Goal: Transaction & Acquisition: Purchase product/service

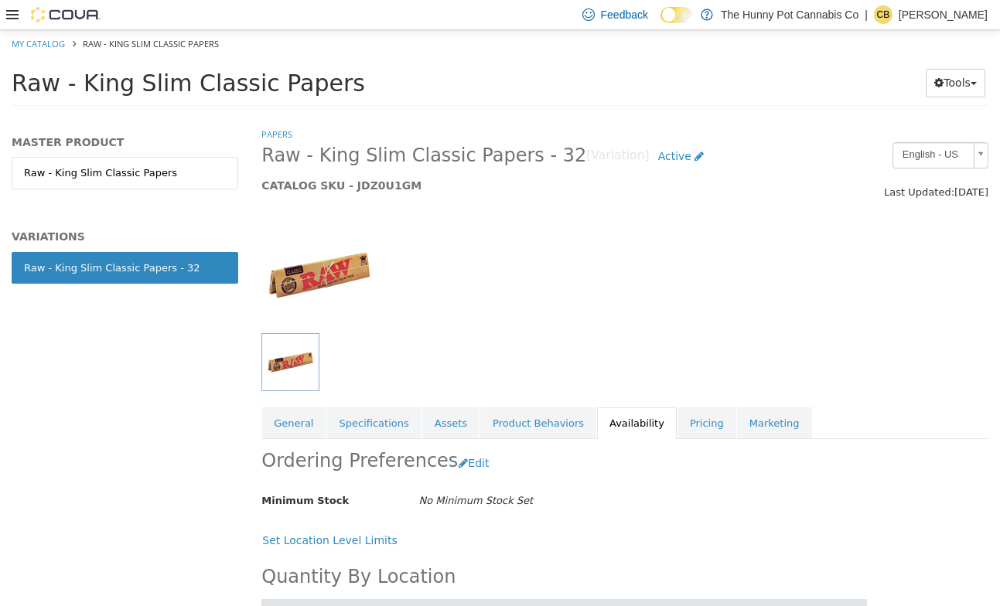
scroll to position [1043, 0]
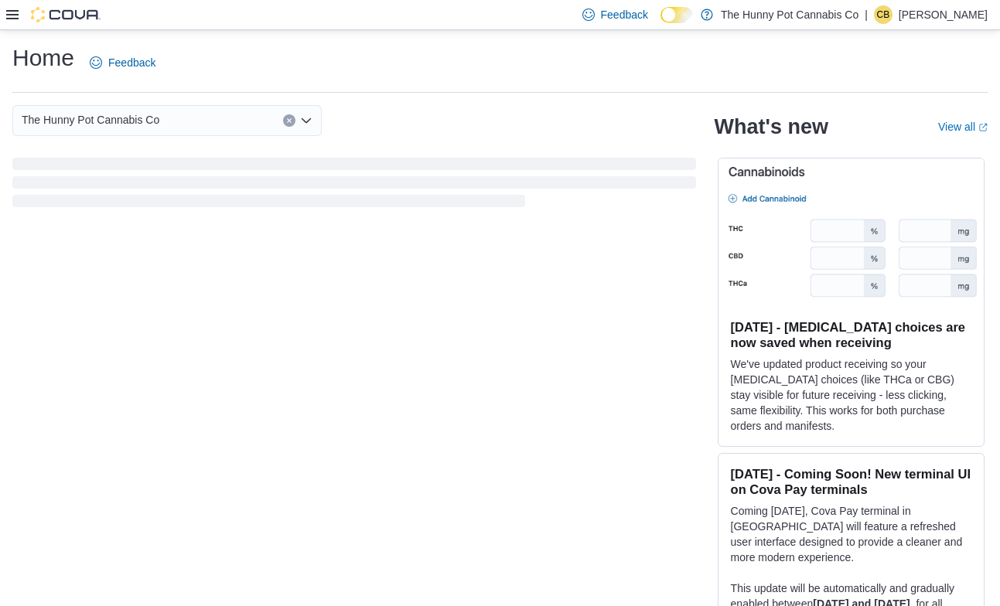
click at [12, 9] on icon at bounding box center [12, 15] width 12 height 12
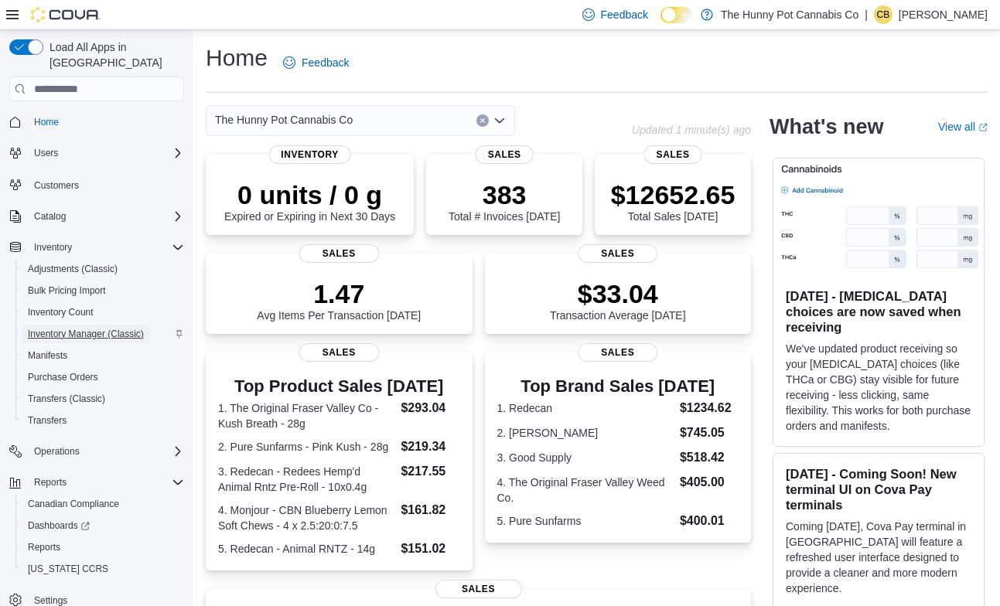
click at [77, 328] on span "Inventory Manager (Classic)" at bounding box center [86, 334] width 116 height 12
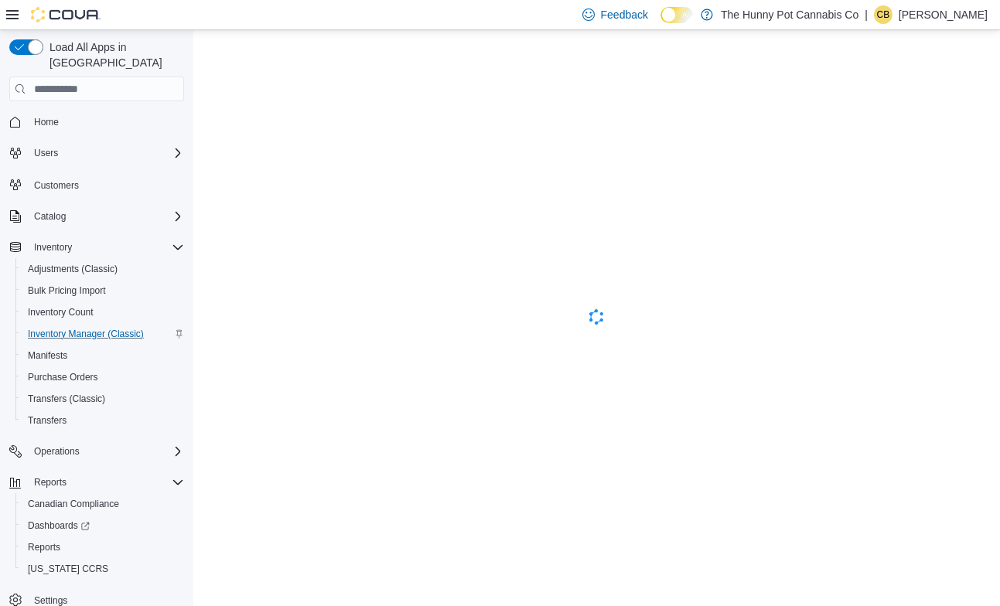
click at [13, 9] on icon at bounding box center [12, 15] width 12 height 12
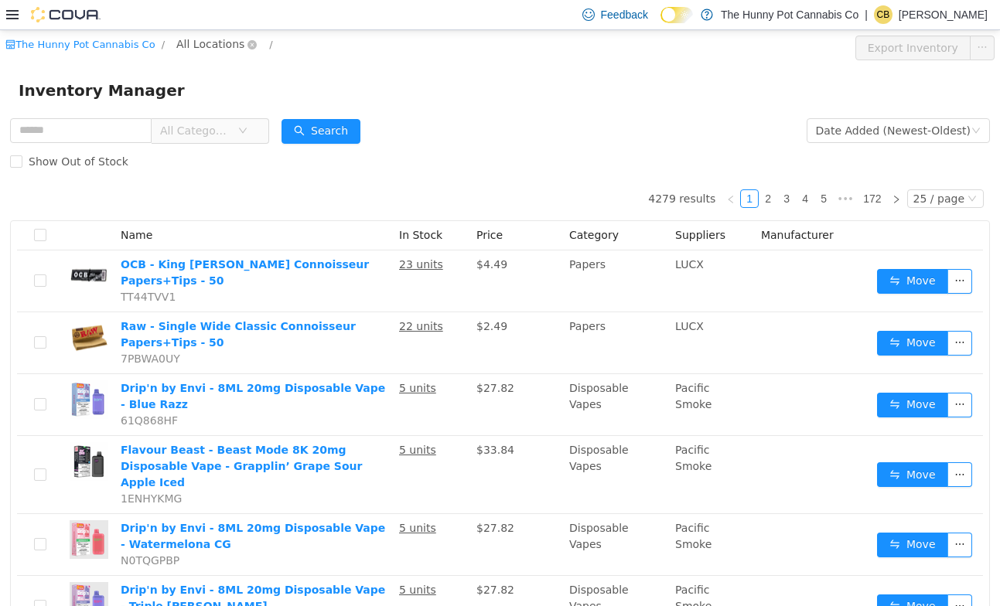
click at [218, 44] on span "All Locations" at bounding box center [210, 44] width 68 height 17
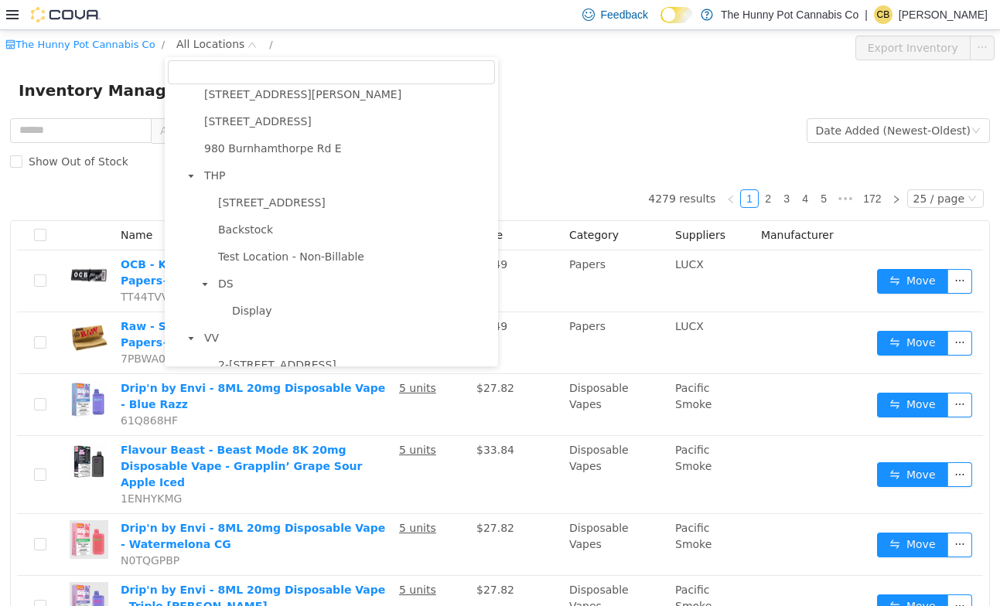
scroll to position [996, 0]
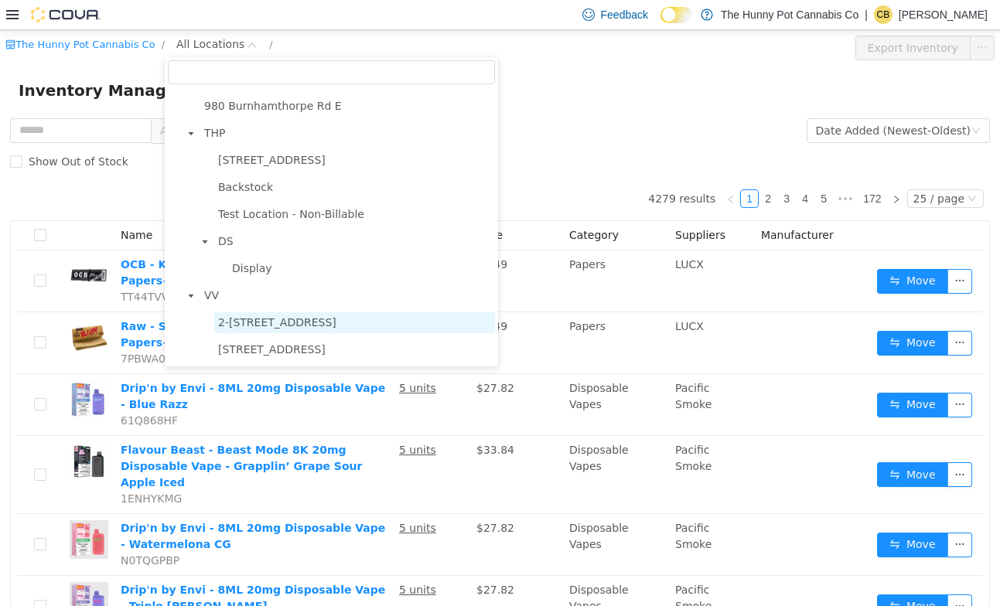
click at [228, 323] on span "2-[STREET_ADDRESS]" at bounding box center [277, 322] width 118 height 12
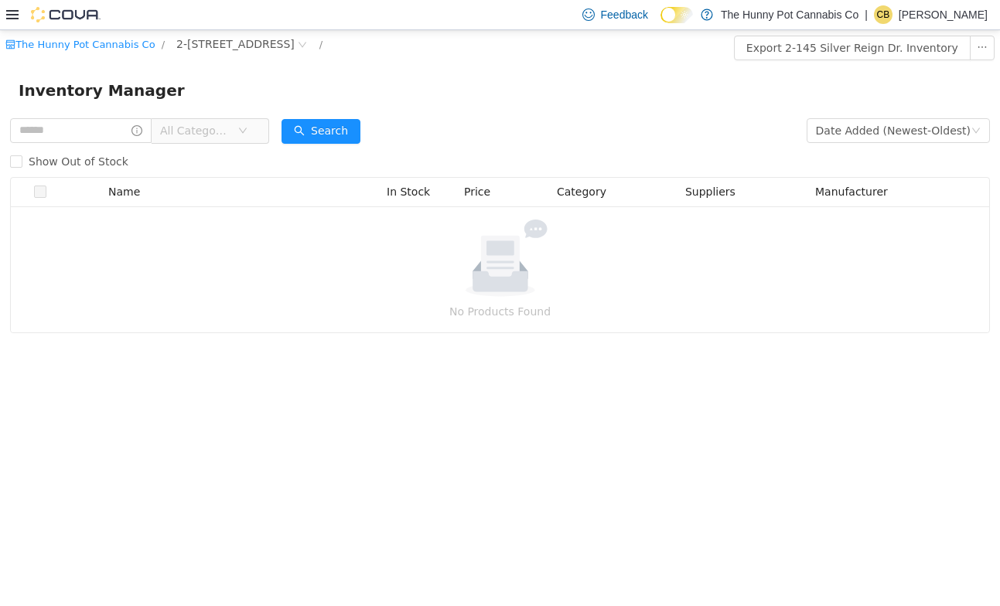
click at [110, 179] on th "Name" at bounding box center [241, 192] width 278 height 29
click at [227, 40] on span "2-[STREET_ADDRESS]" at bounding box center [235, 44] width 118 height 17
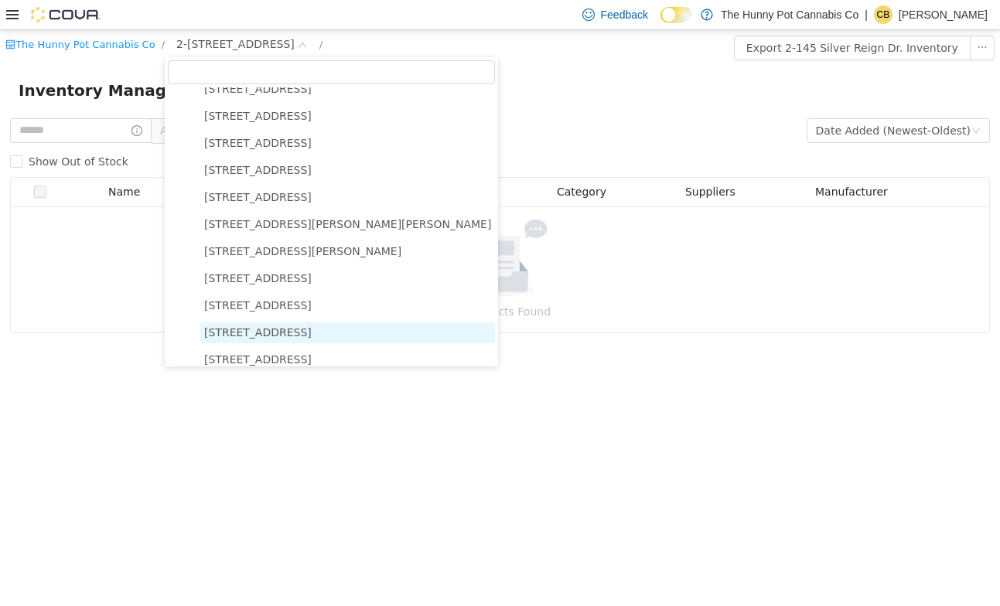
scroll to position [996, 0]
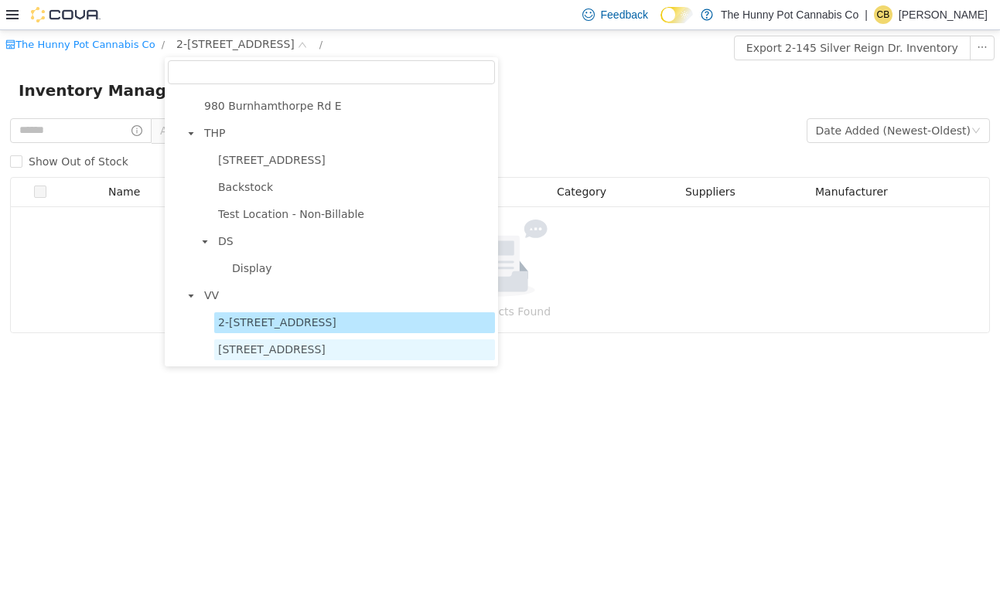
click at [238, 351] on span "[STREET_ADDRESS]" at bounding box center [271, 349] width 107 height 12
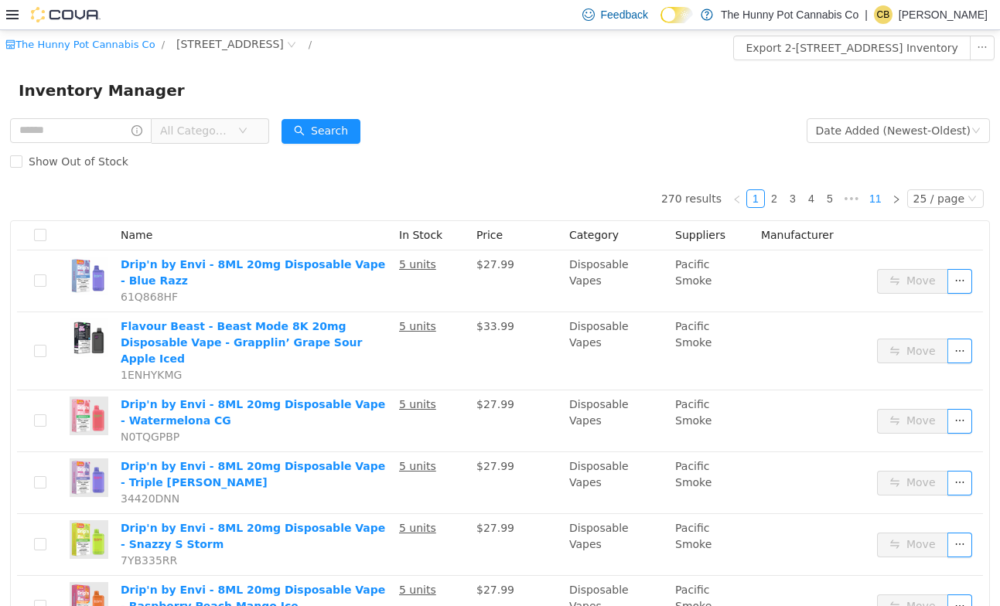
click at [882, 196] on link "11" at bounding box center [876, 198] width 22 height 17
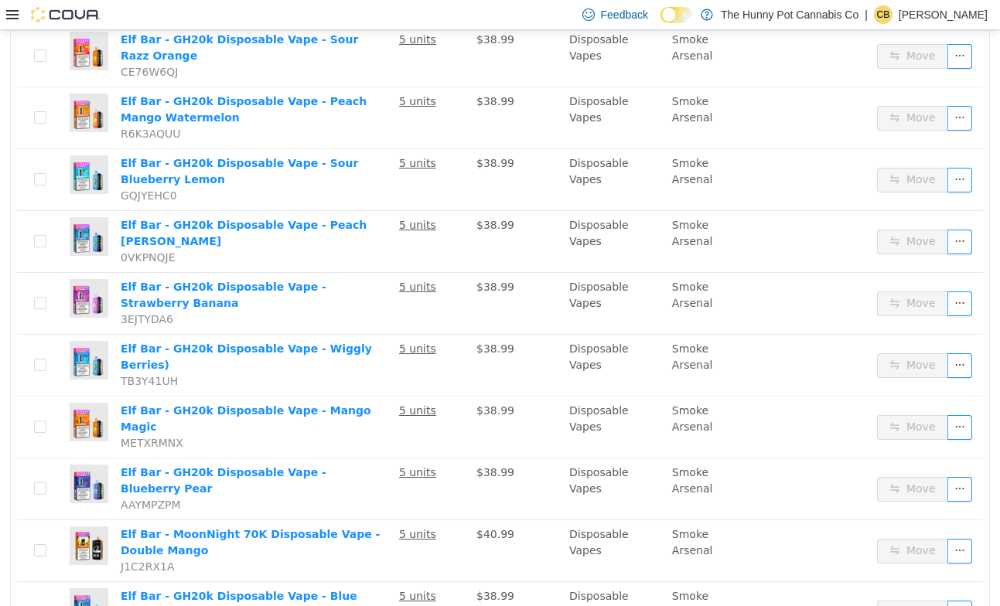
scroll to position [814, 0]
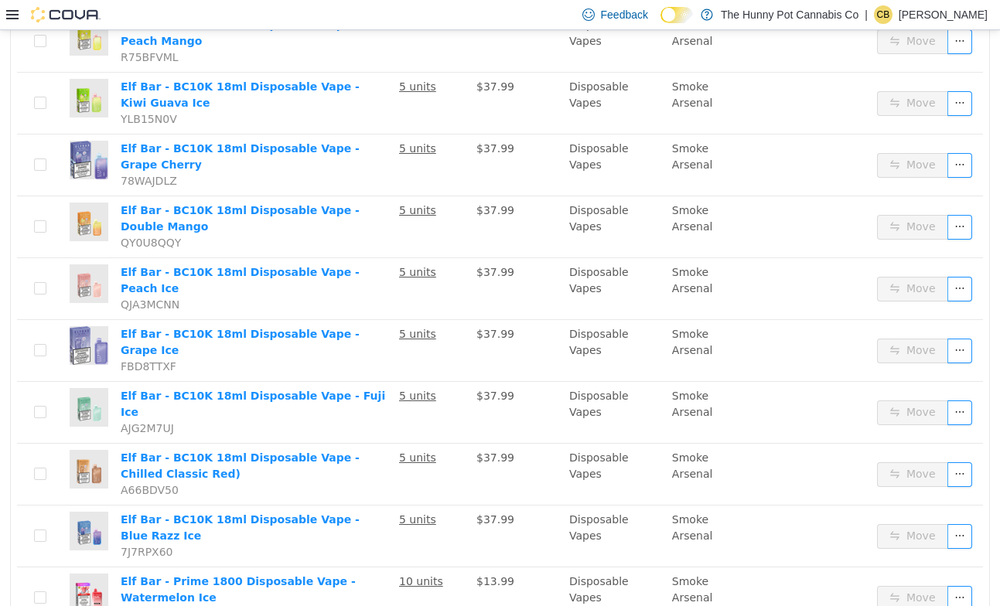
scroll to position [1154, 0]
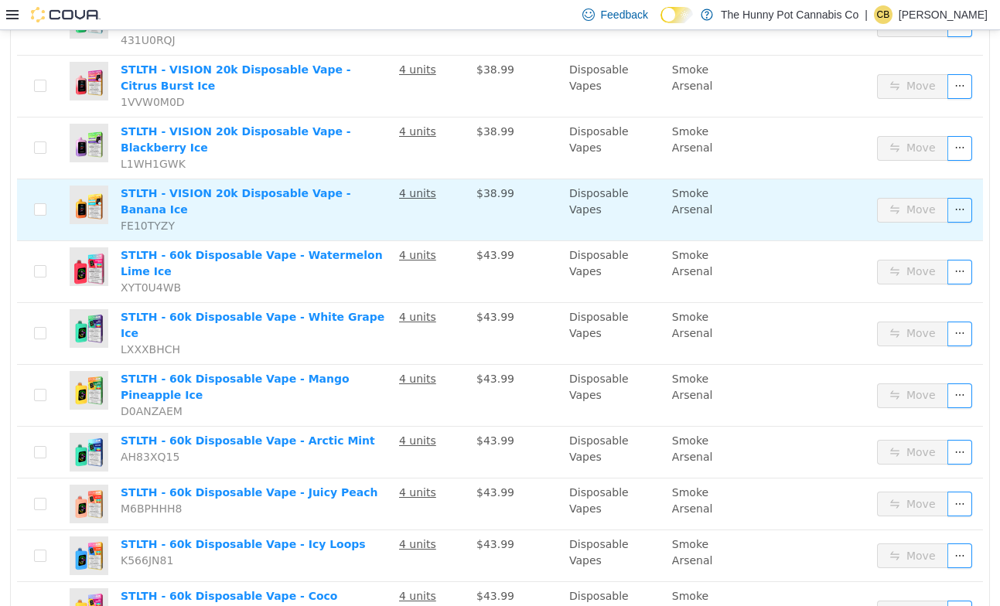
scroll to position [78, 0]
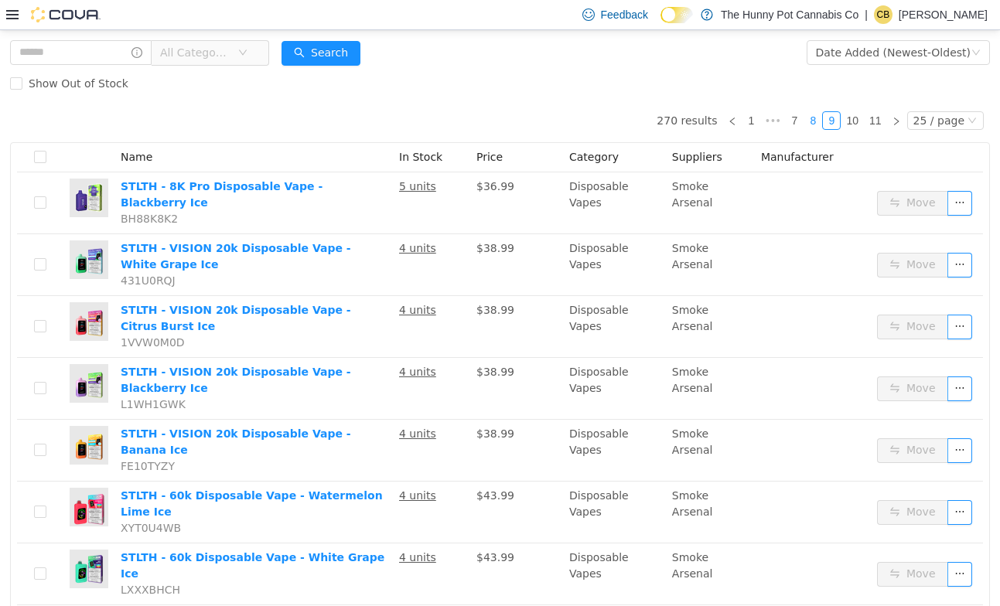
click at [817, 122] on link "8" at bounding box center [812, 120] width 17 height 17
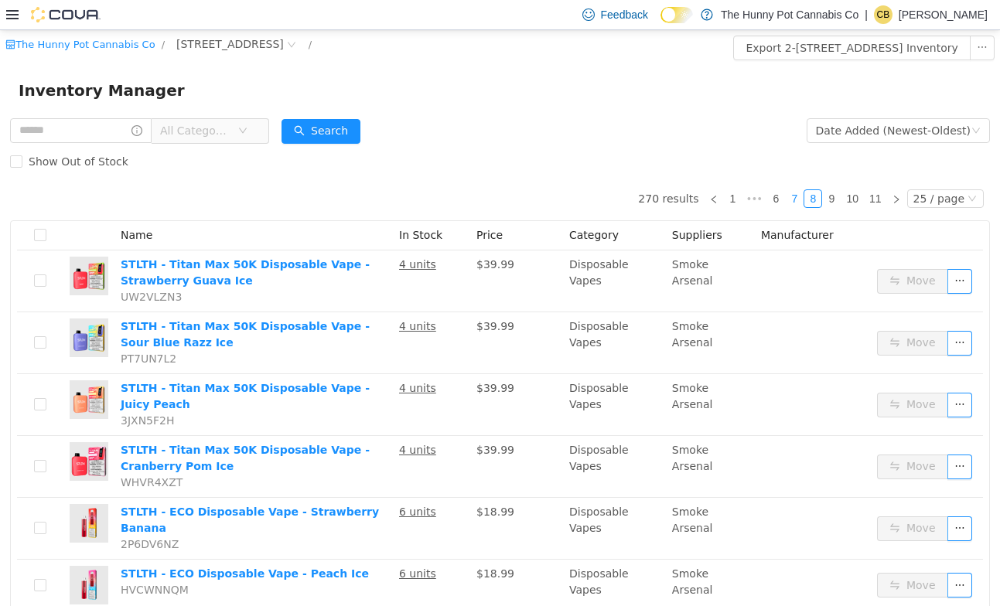
click at [800, 199] on link "7" at bounding box center [794, 198] width 17 height 17
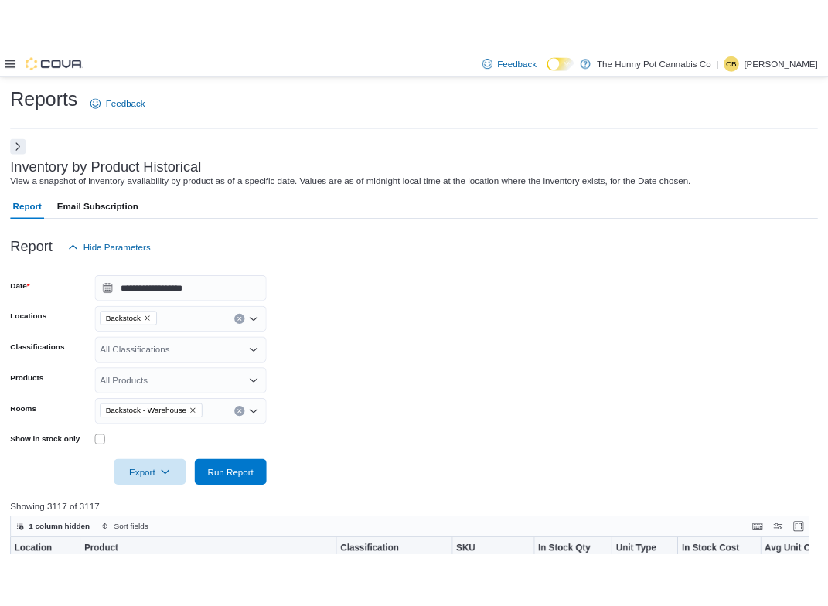
scroll to position [360, 0]
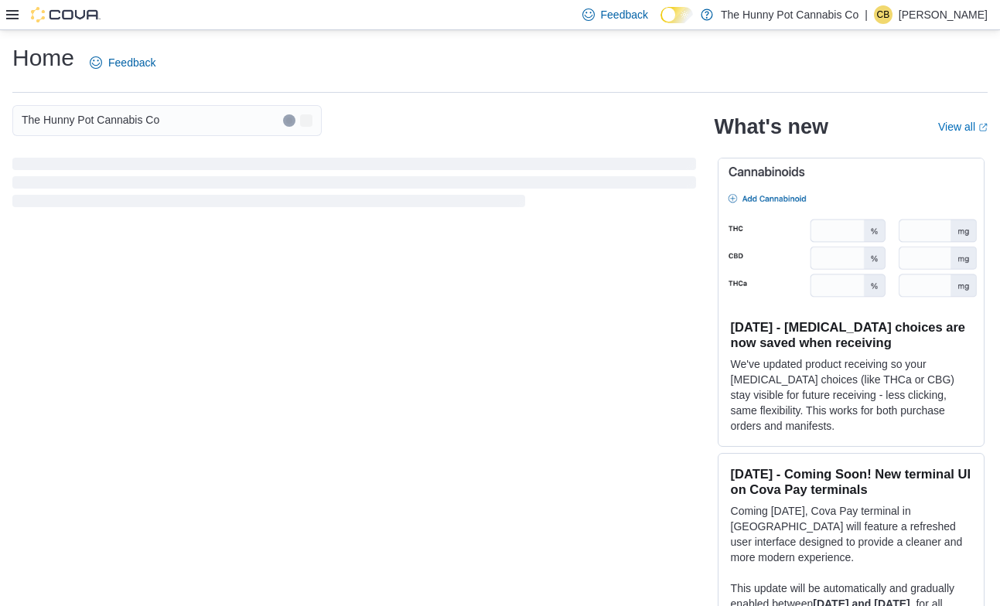
click at [15, 10] on icon at bounding box center [12, 14] width 12 height 9
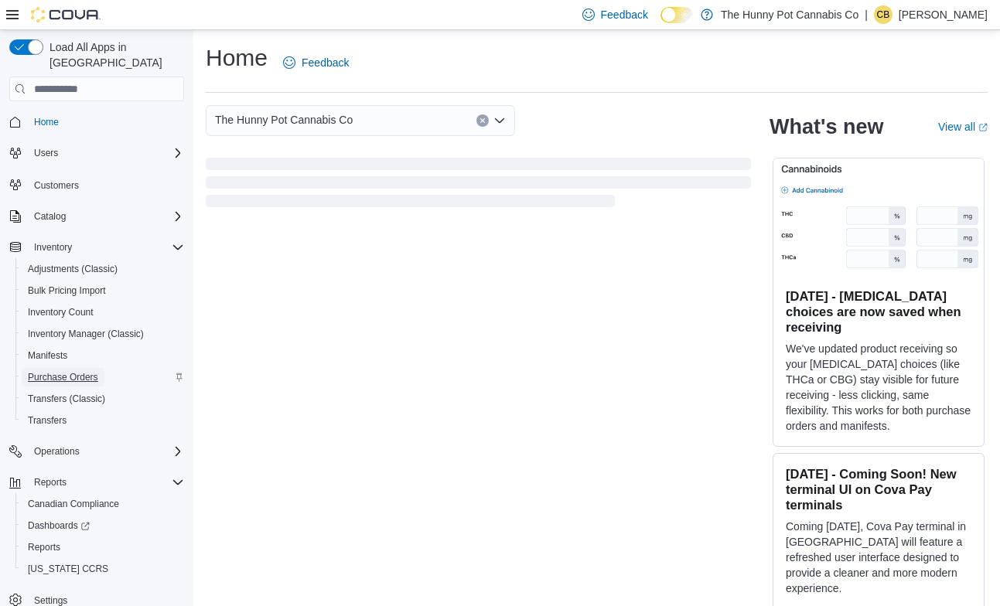
click at [67, 371] on span "Purchase Orders" at bounding box center [63, 377] width 70 height 12
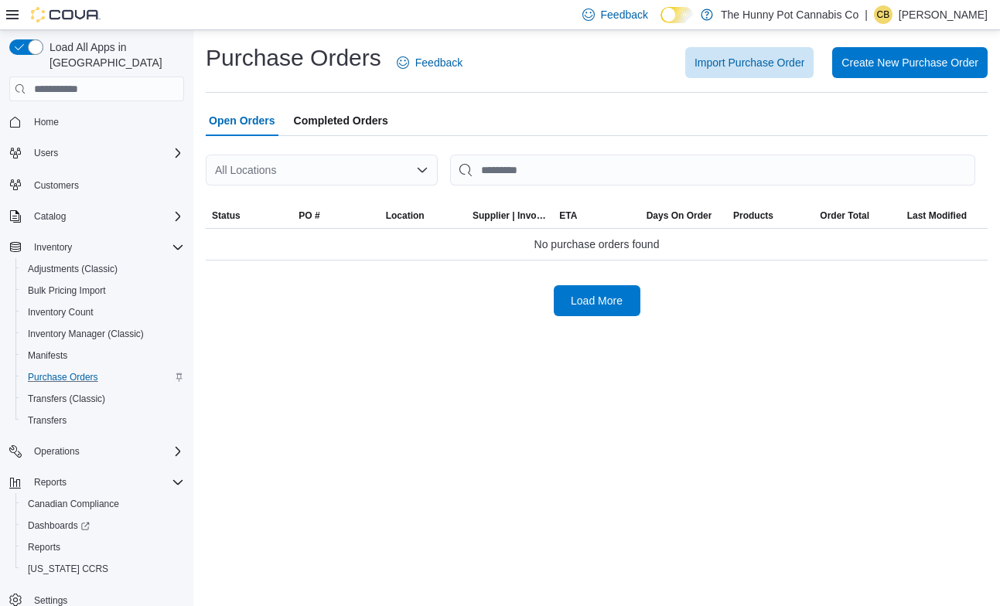
click at [14, 13] on icon at bounding box center [12, 15] width 12 height 12
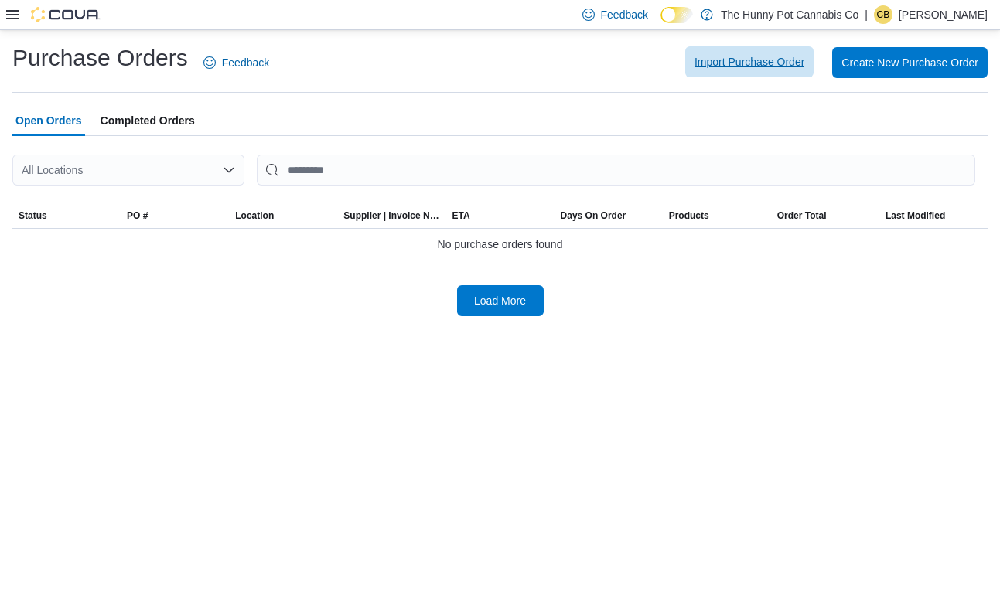
click at [705, 65] on span "Import Purchase Order" at bounding box center [749, 61] width 110 height 15
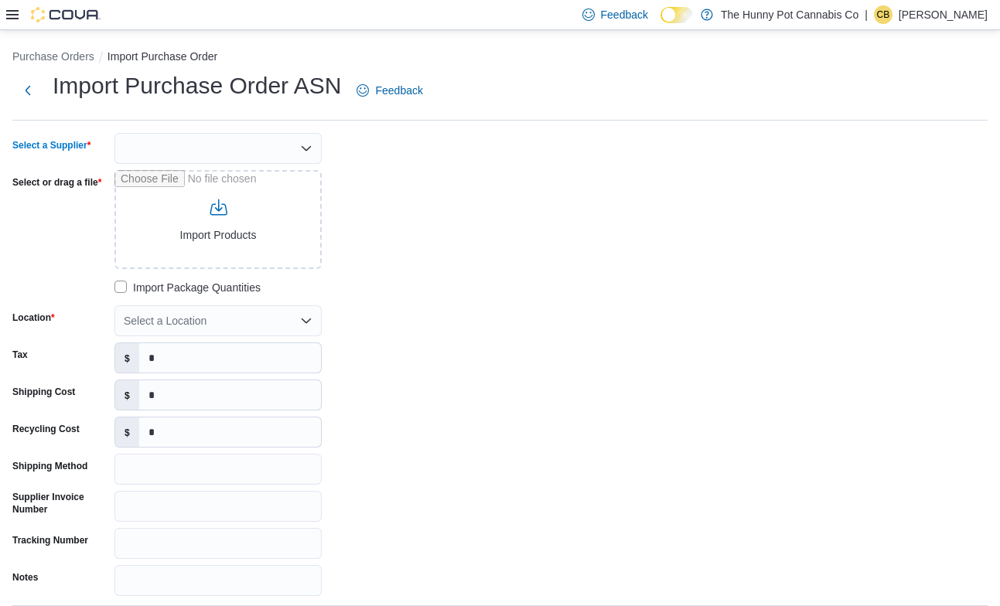
click at [257, 139] on div at bounding box center [217, 148] width 207 height 31
type input "*****"
click at [241, 170] on span "Yocan" at bounding box center [227, 174] width 170 height 15
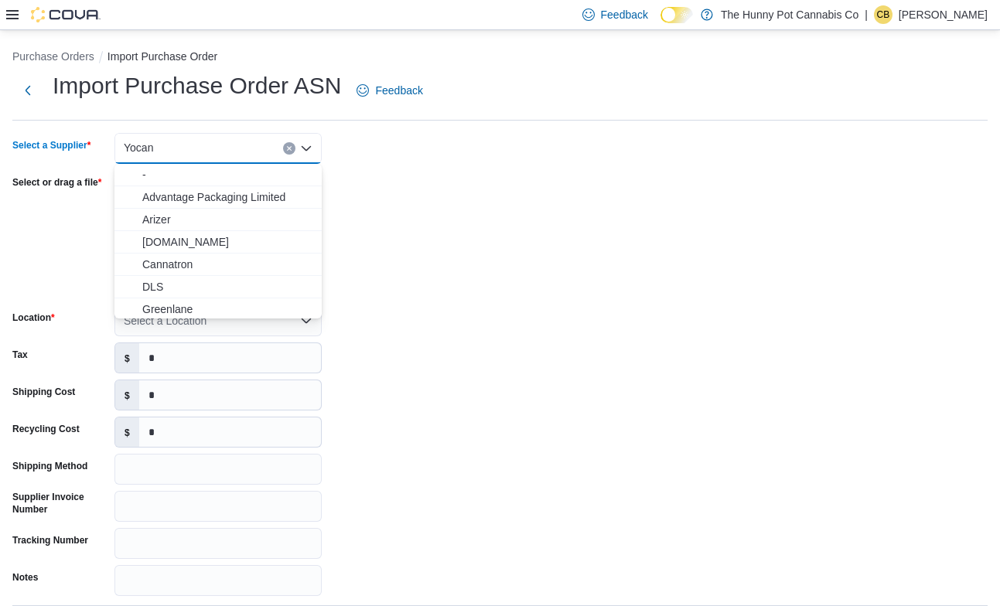
click at [125, 343] on div "$ *" at bounding box center [217, 358] width 207 height 31
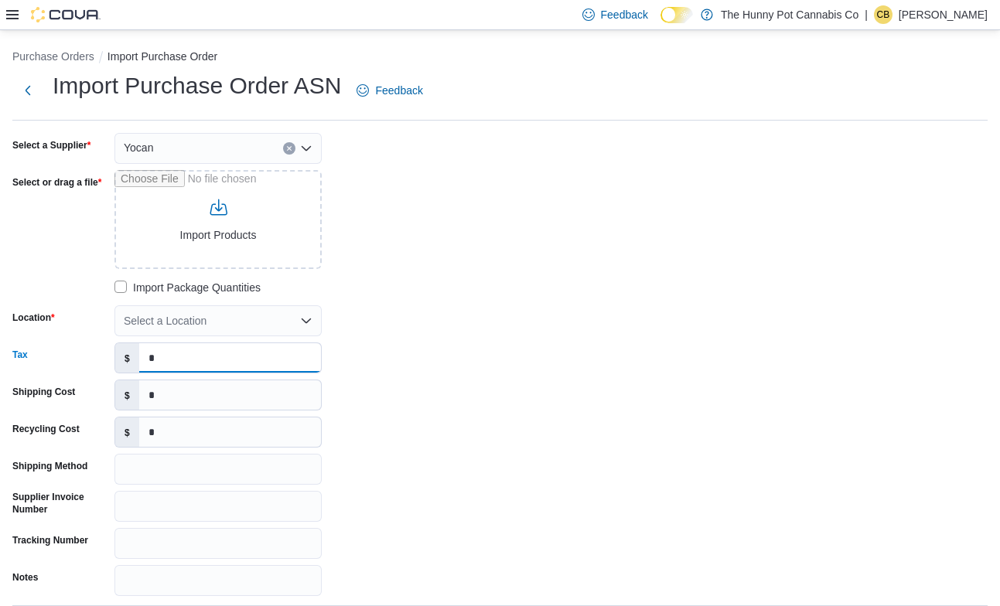
click at [185, 355] on input "*" at bounding box center [230, 357] width 182 height 29
paste input "********"
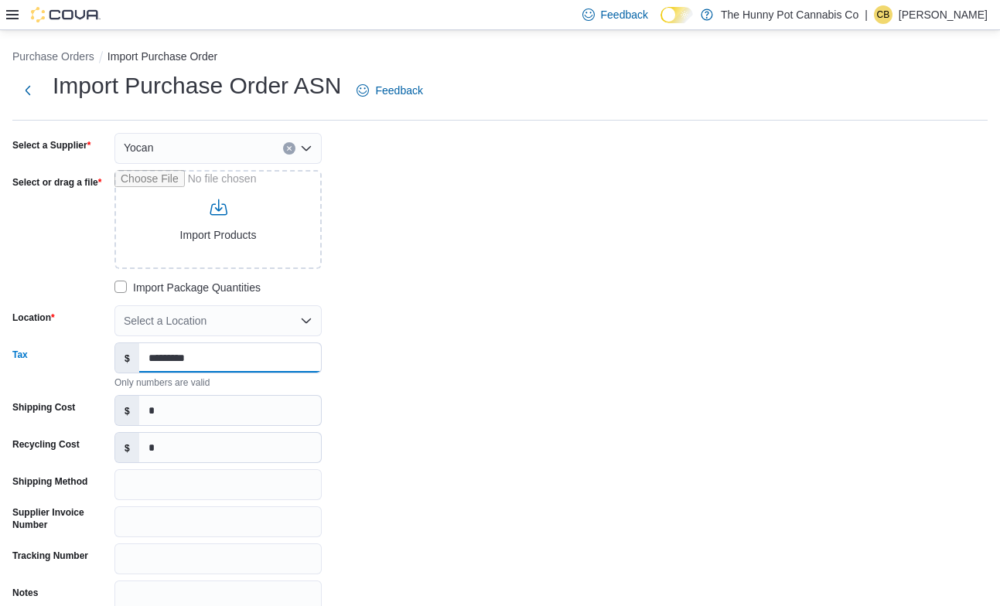
click at [156, 360] on input "*********" at bounding box center [230, 357] width 182 height 29
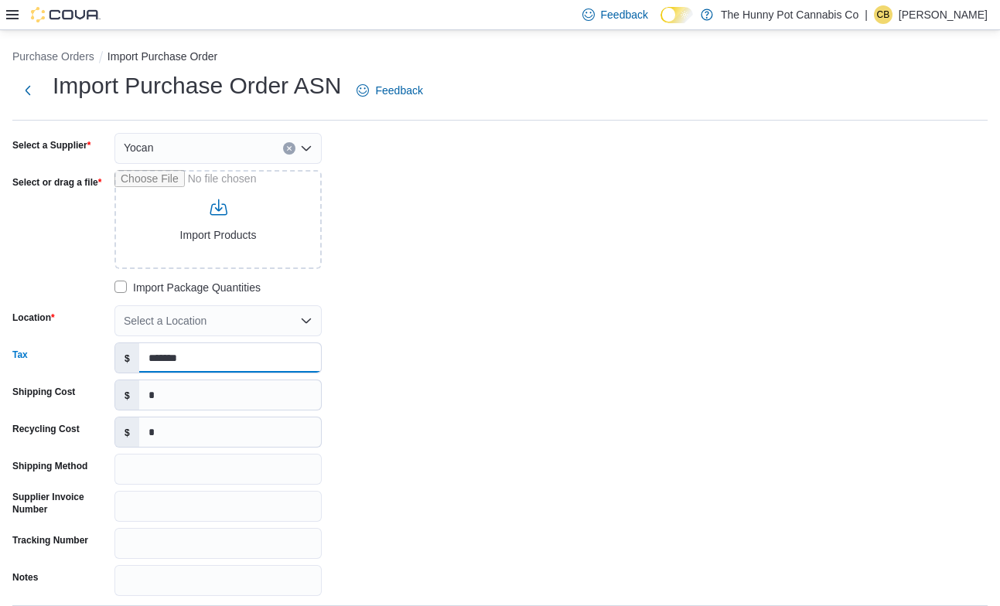
type input "*******"
click at [159, 402] on input "*" at bounding box center [230, 394] width 182 height 29
paste input "******"
click at [153, 395] on input "*******" at bounding box center [230, 394] width 182 height 29
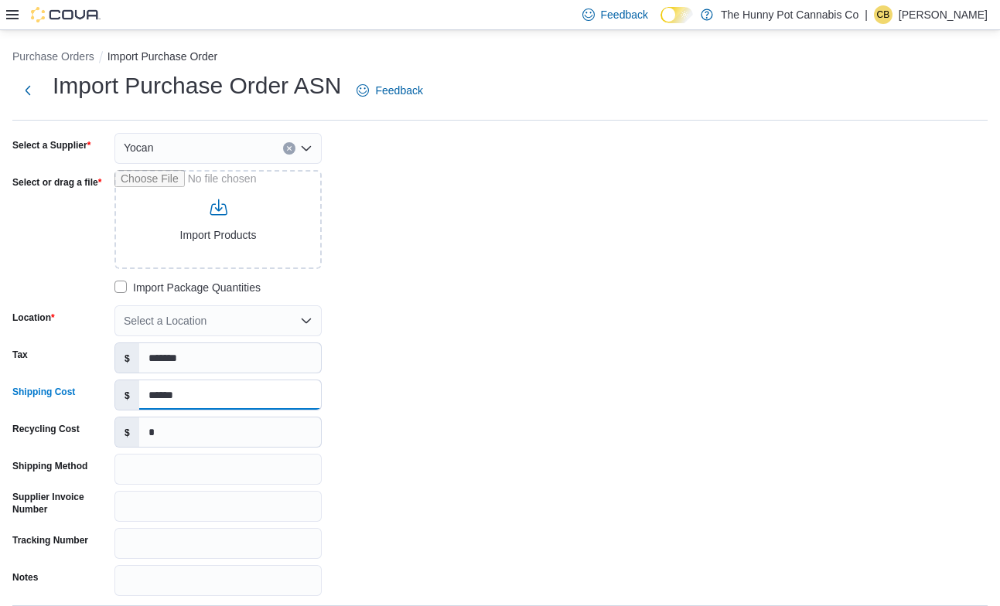
type input "******"
click at [496, 413] on div "Select a Supplier Yocan Select or drag a file Import Products Import Package Qu…" at bounding box center [499, 364] width 975 height 463
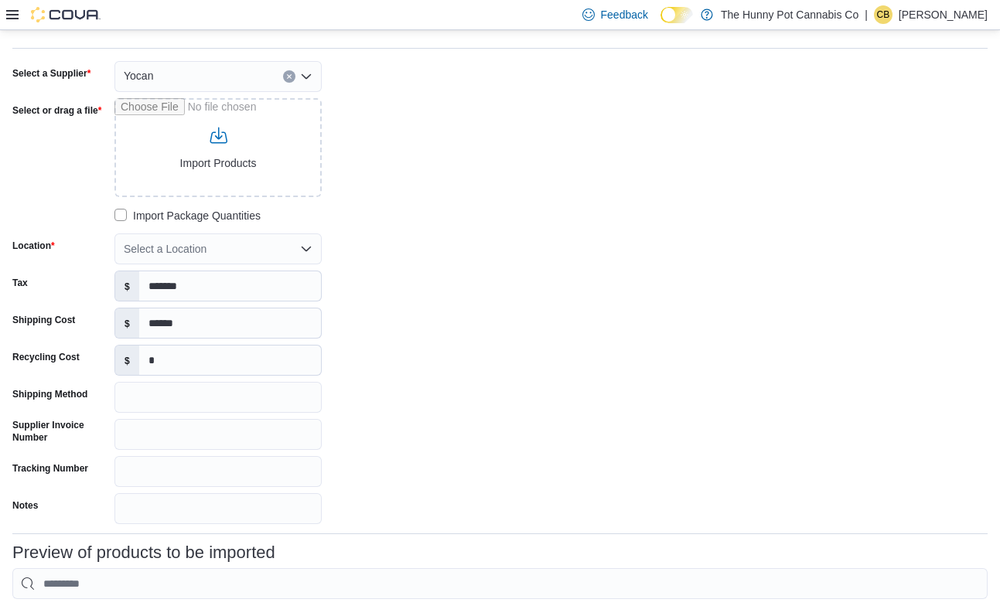
scroll to position [77, 0]
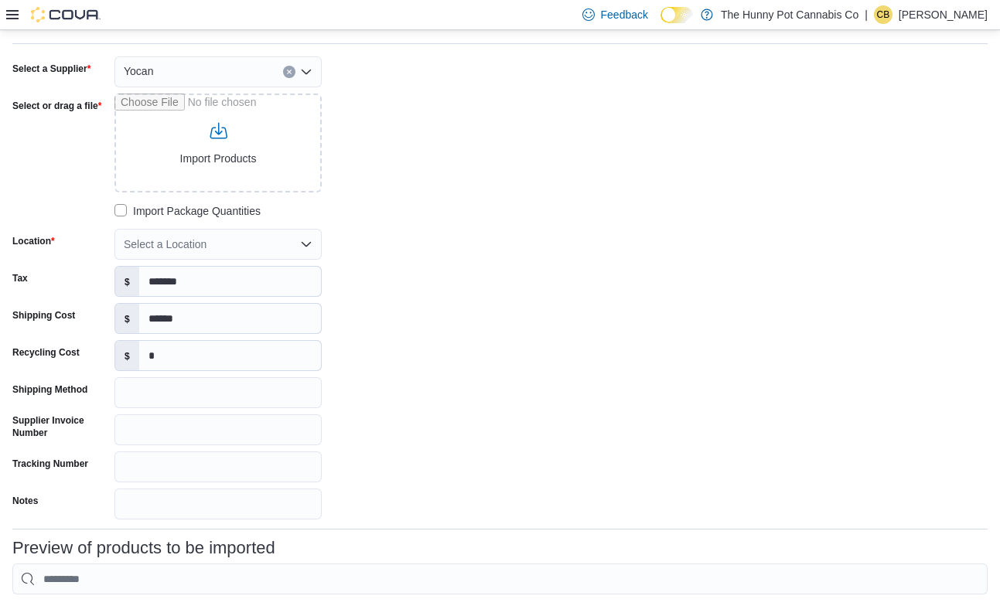
click at [283, 238] on div "Select a Location" at bounding box center [217, 244] width 207 height 31
type input "****"
click at [290, 269] on div "Backstock" at bounding box center [227, 270] width 170 height 15
click at [483, 251] on div "Select a Supplier Yocan Select or drag a file Import Products Import Package Qu…" at bounding box center [499, 287] width 975 height 463
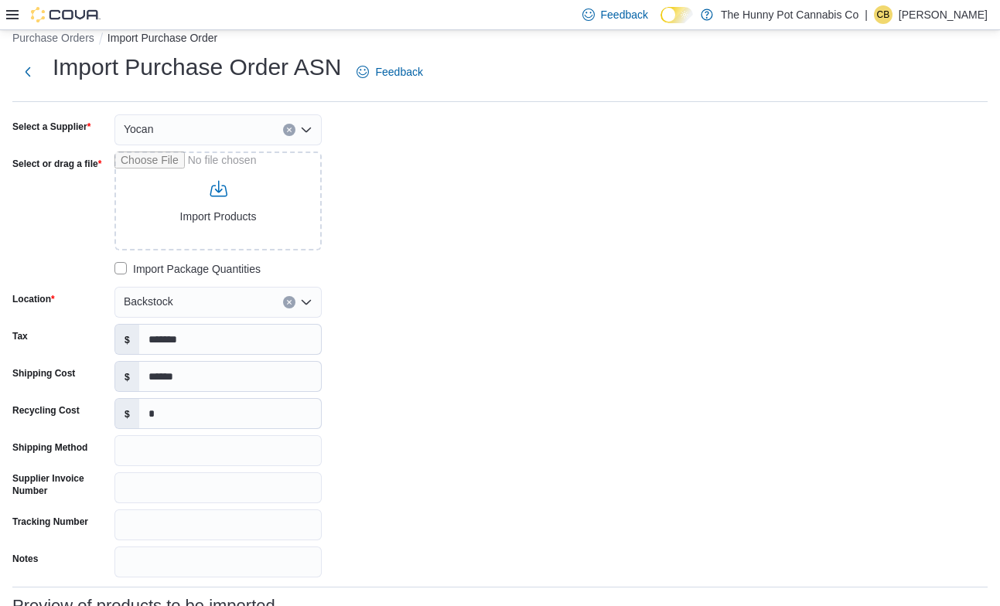
scroll to position [0, 0]
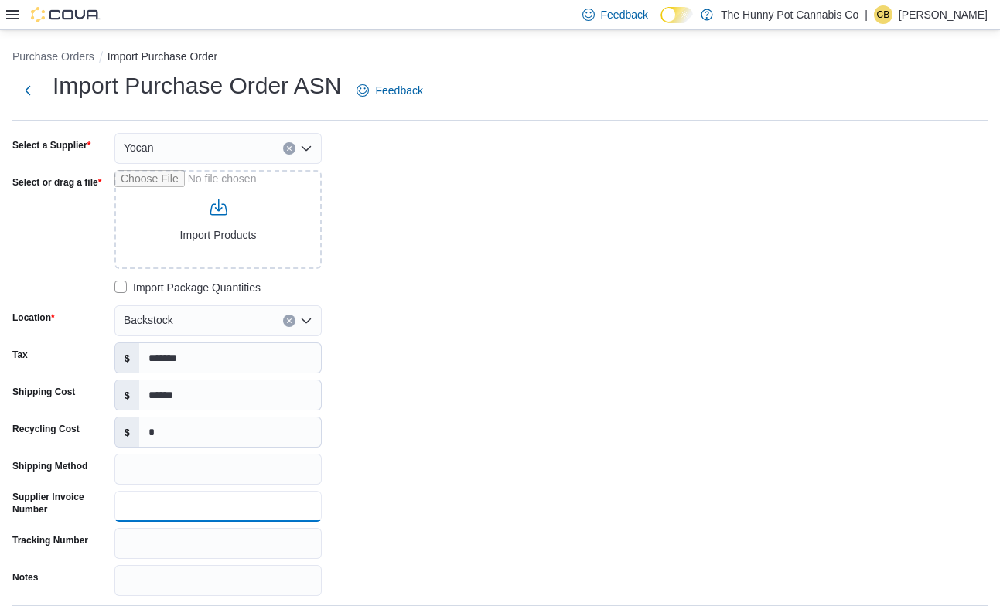
click at [175, 510] on input "Supplier Invoice Number" at bounding box center [217, 506] width 207 height 31
paste input "**********"
type input "**********"
click at [430, 450] on div "**********" at bounding box center [244, 364] width 464 height 463
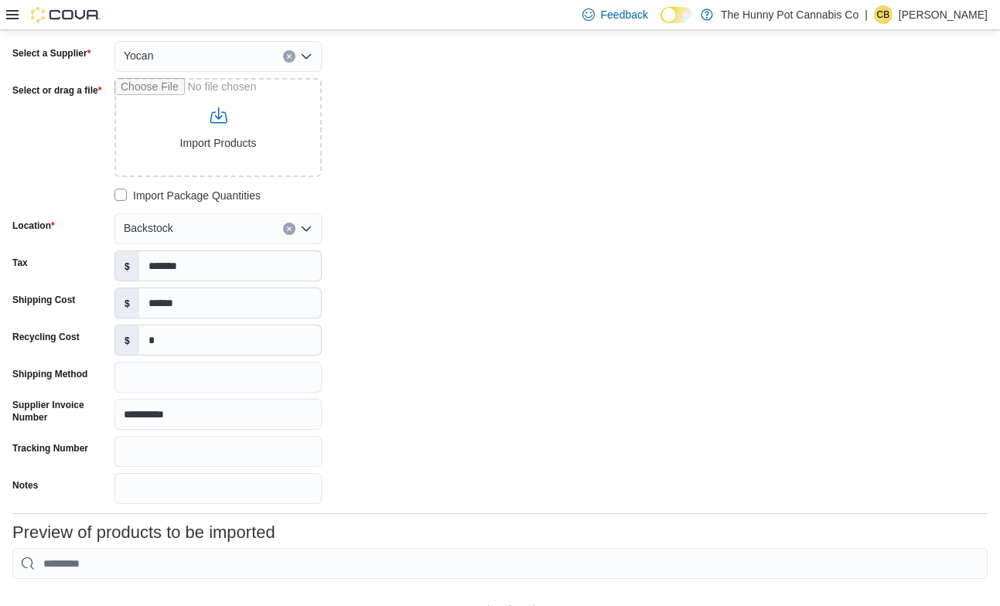
scroll to position [94, 0]
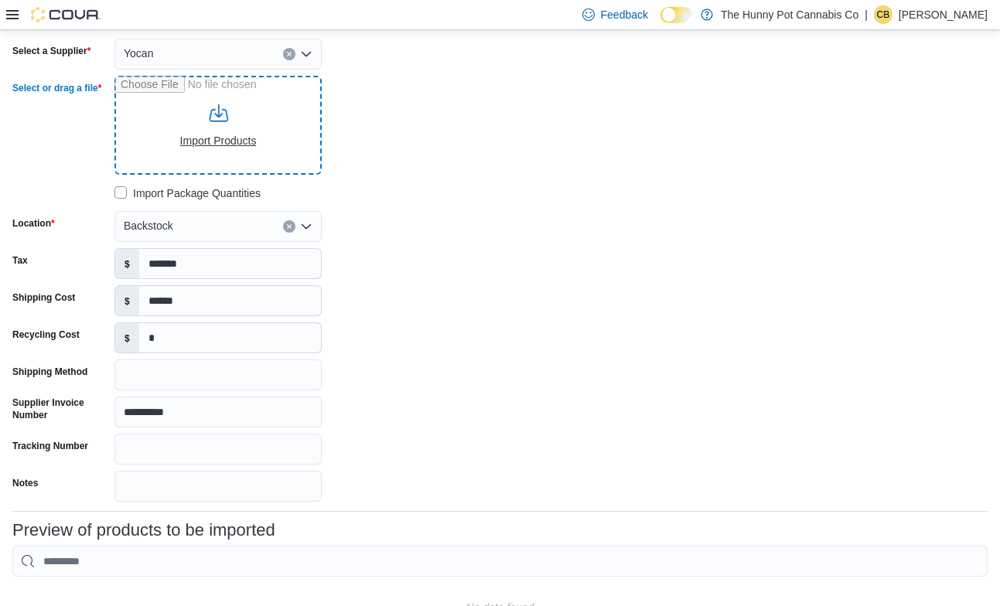
click at [211, 152] on input "Select or drag a file" at bounding box center [217, 125] width 207 height 99
type input "**********"
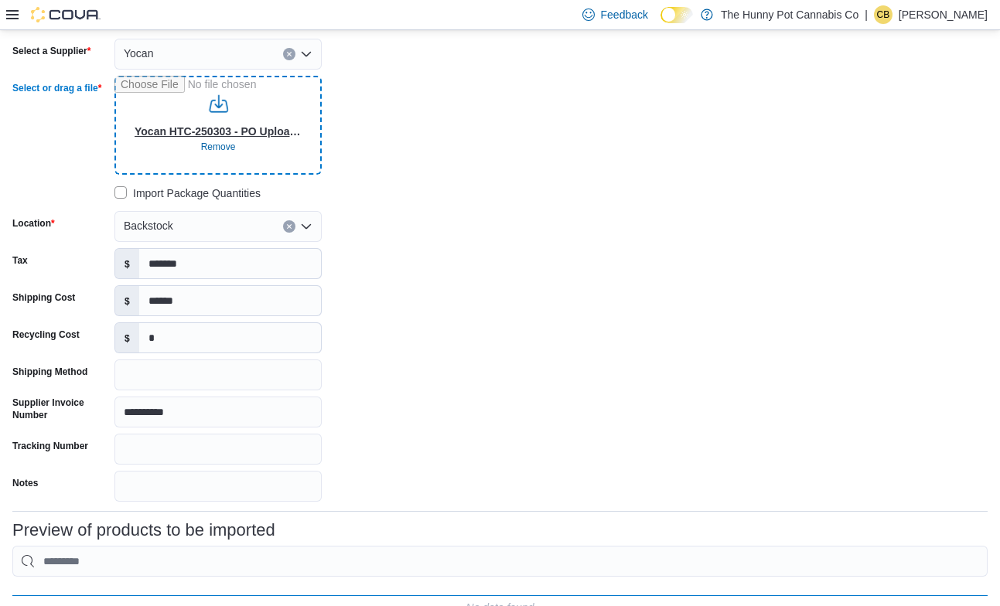
type input "**********"
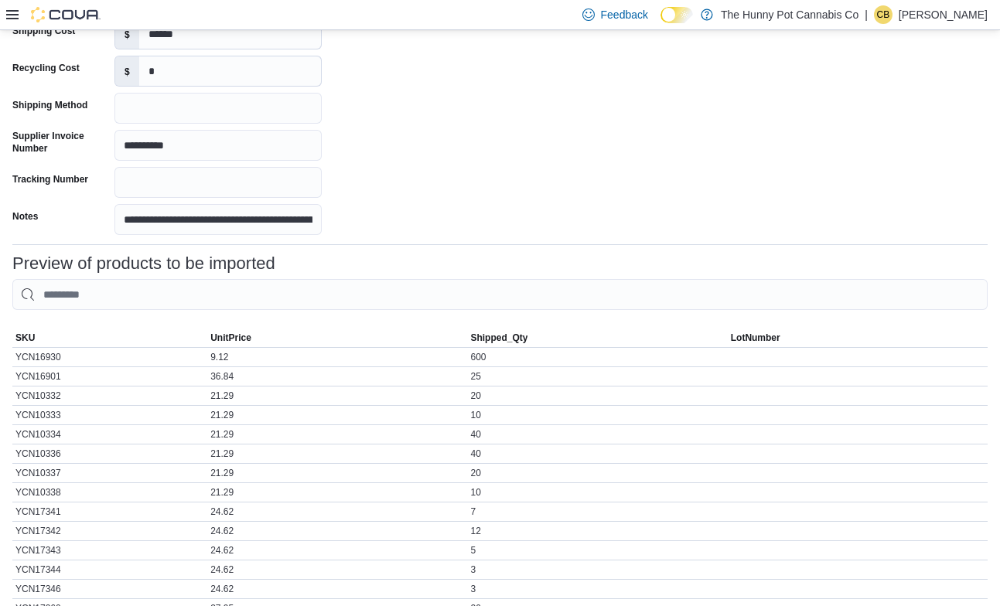
scroll to position [480, 0]
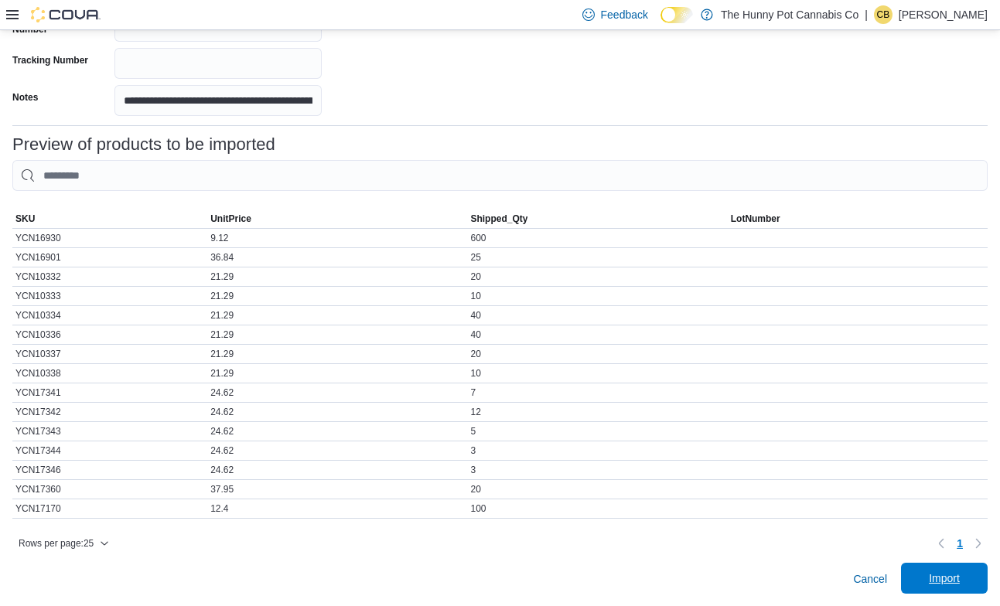
click at [937, 577] on span "Import" at bounding box center [944, 578] width 31 height 15
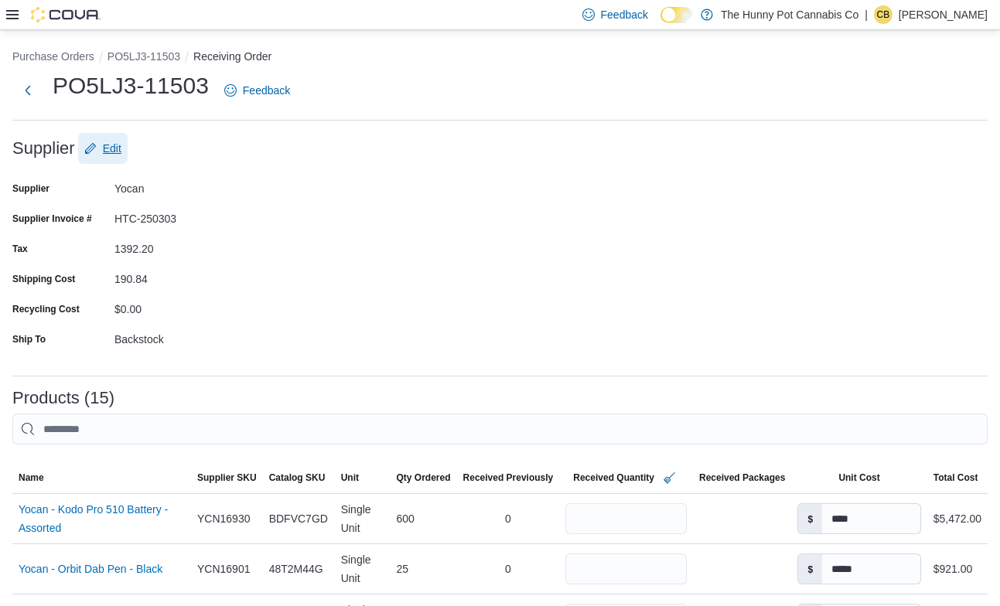
click at [103, 157] on span "Edit" at bounding box center [102, 148] width 37 height 31
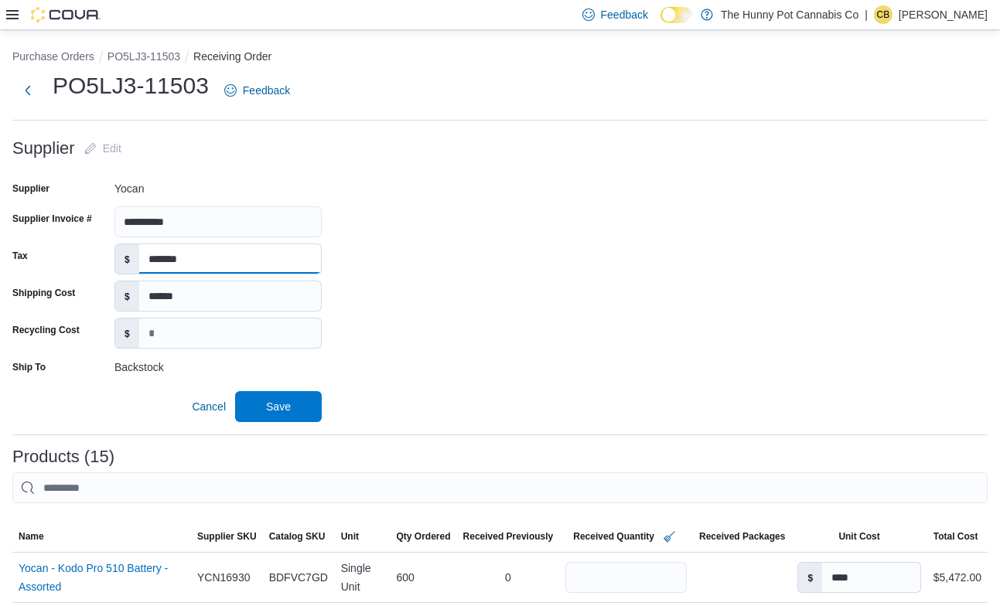
click at [219, 258] on input "*******" at bounding box center [230, 258] width 182 height 29
type input "*******"
click at [275, 400] on span "Save" at bounding box center [278, 405] width 25 height 15
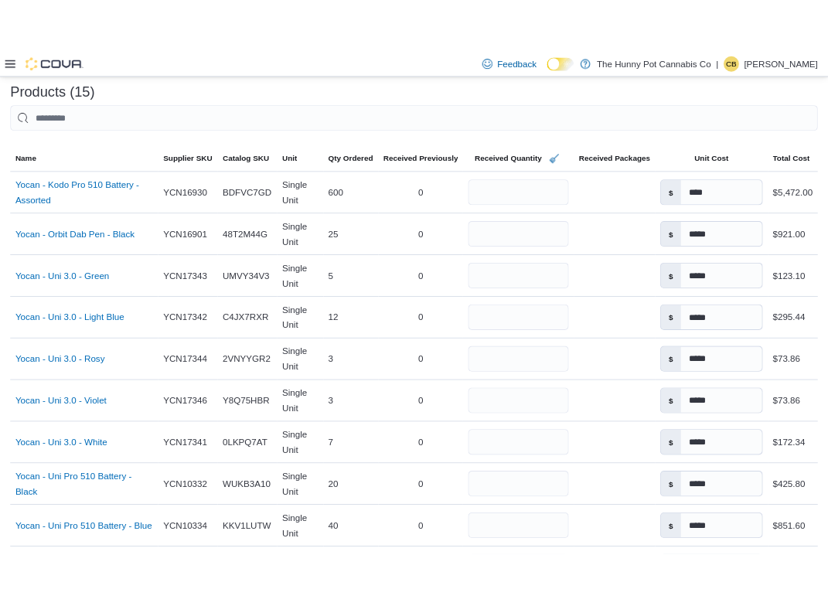
scroll to position [352, 0]
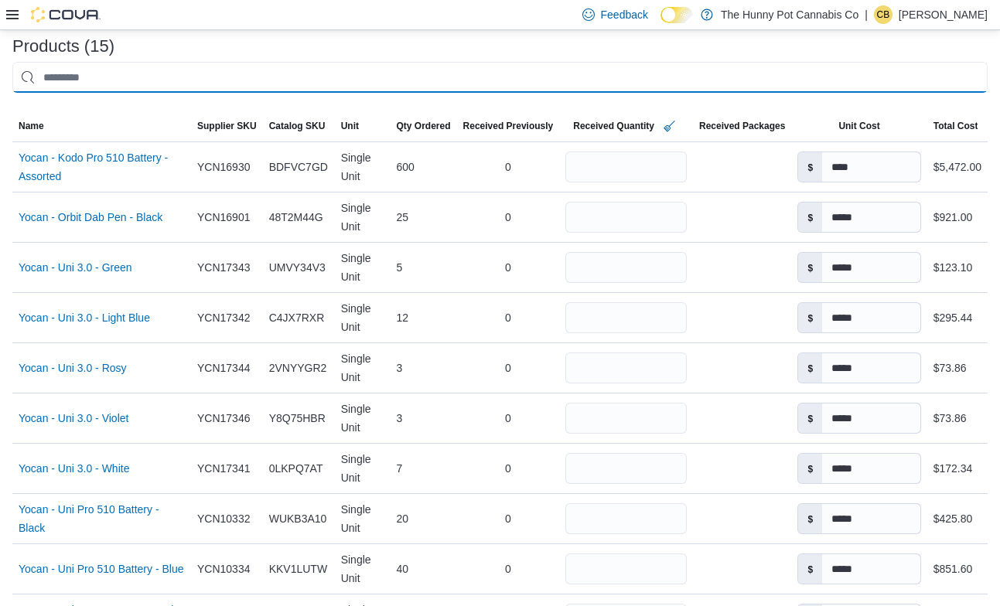
click at [435, 64] on input "This is a search bar. After typing your query, hit enter to filter the results …" at bounding box center [499, 77] width 975 height 31
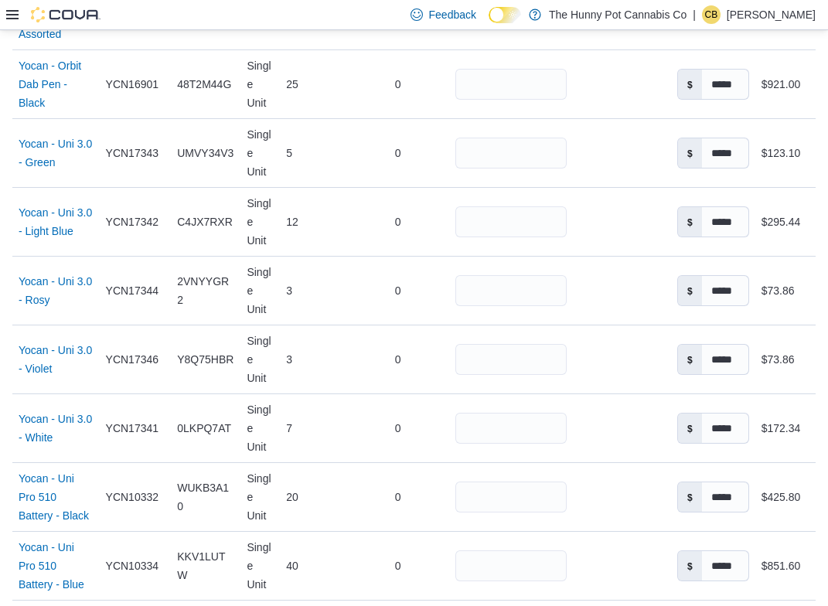
scroll to position [0, 0]
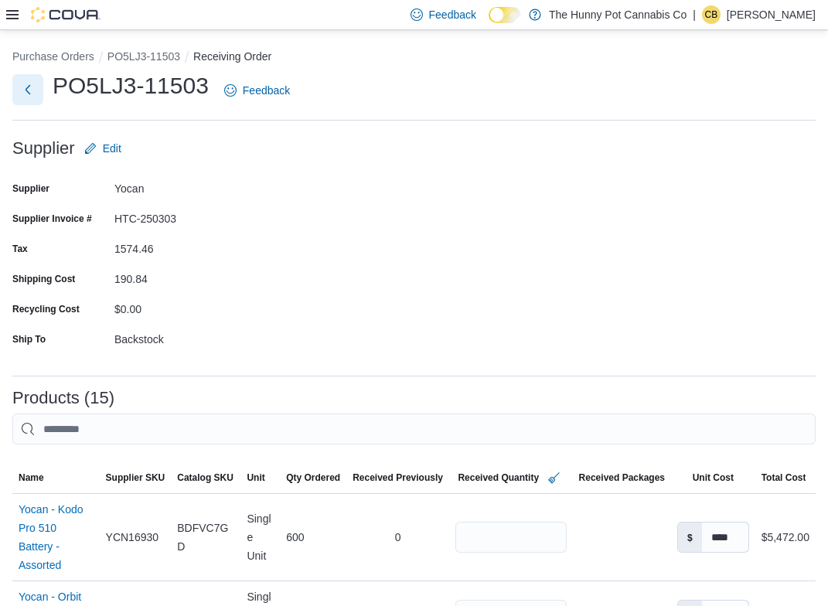
click at [25, 90] on button "Next" at bounding box center [27, 89] width 31 height 31
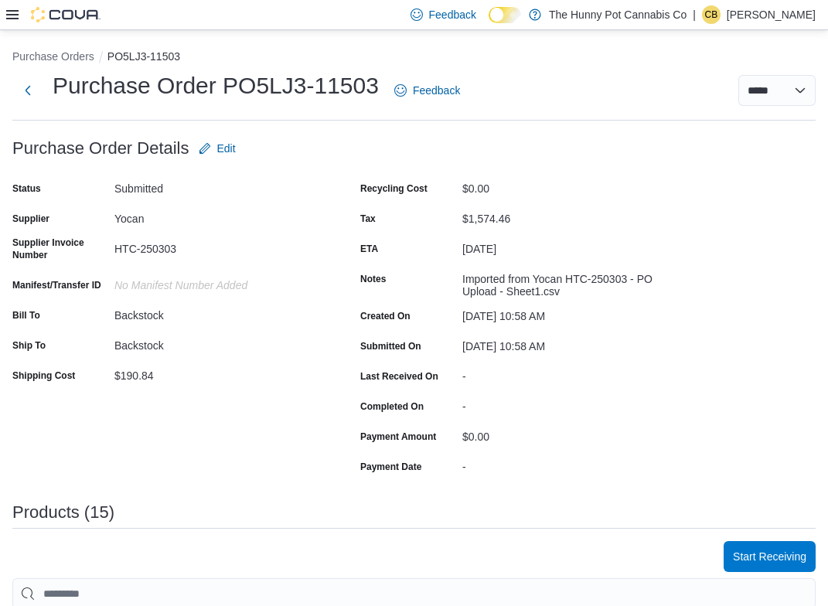
click at [504, 258] on div "September 11, 2025" at bounding box center [565, 249] width 207 height 24
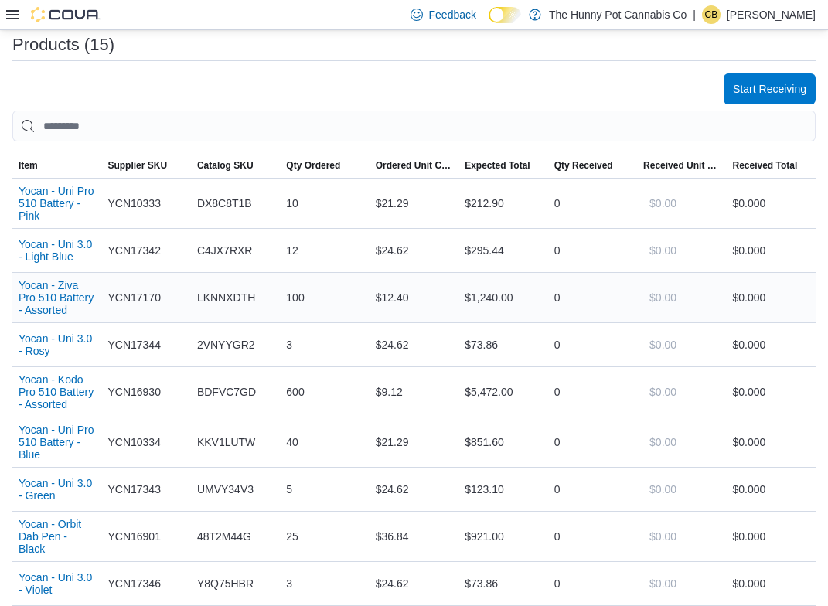
scroll to position [425, 0]
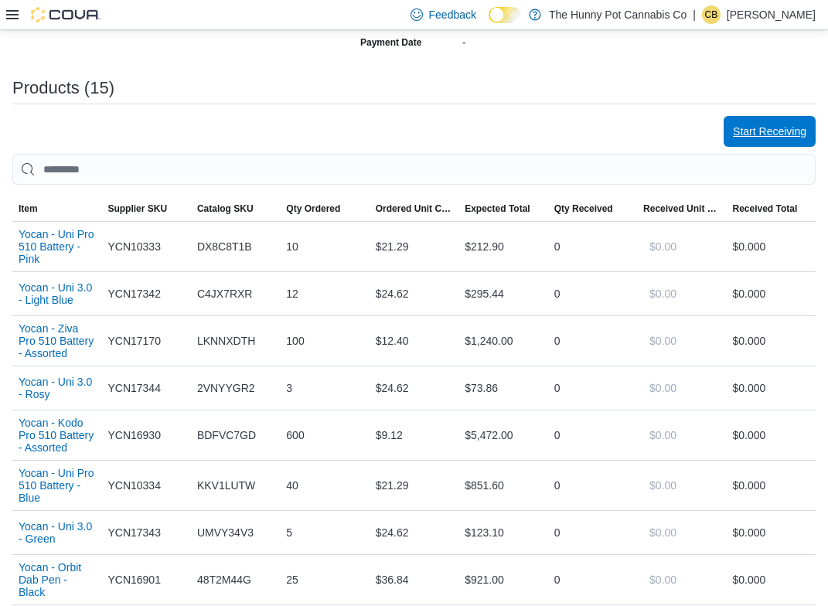
click at [793, 131] on span "Start Receiving" at bounding box center [769, 131] width 73 height 15
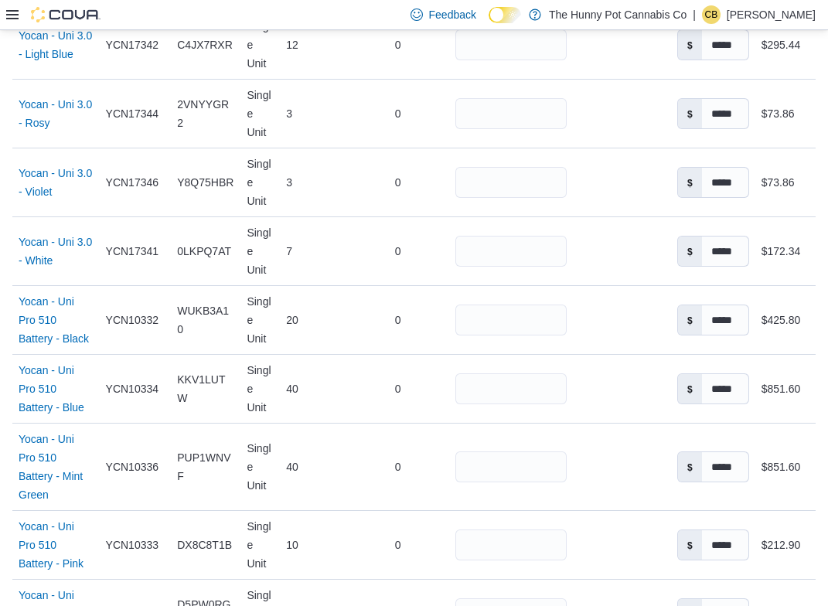
scroll to position [1352, 0]
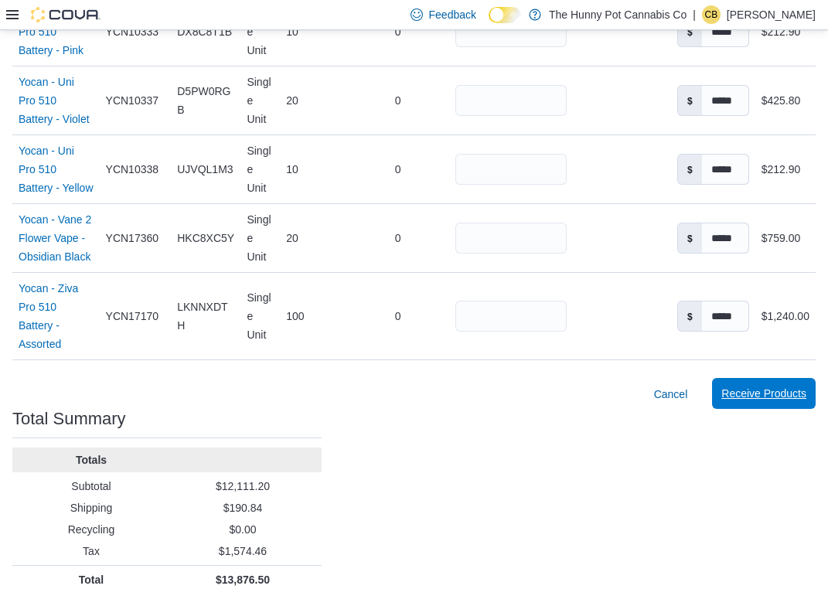
click at [764, 392] on span "Receive Products" at bounding box center [764, 393] width 85 height 15
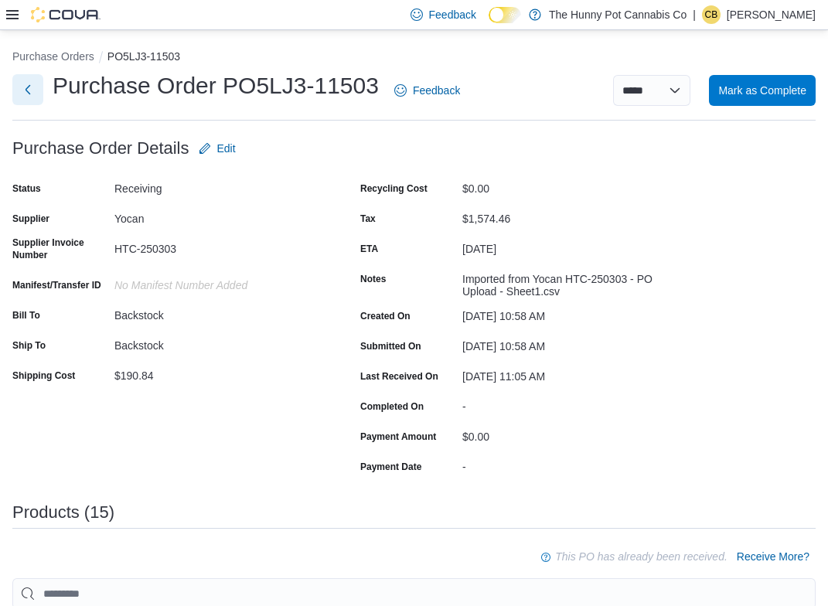
click at [31, 84] on button "Next" at bounding box center [27, 89] width 31 height 31
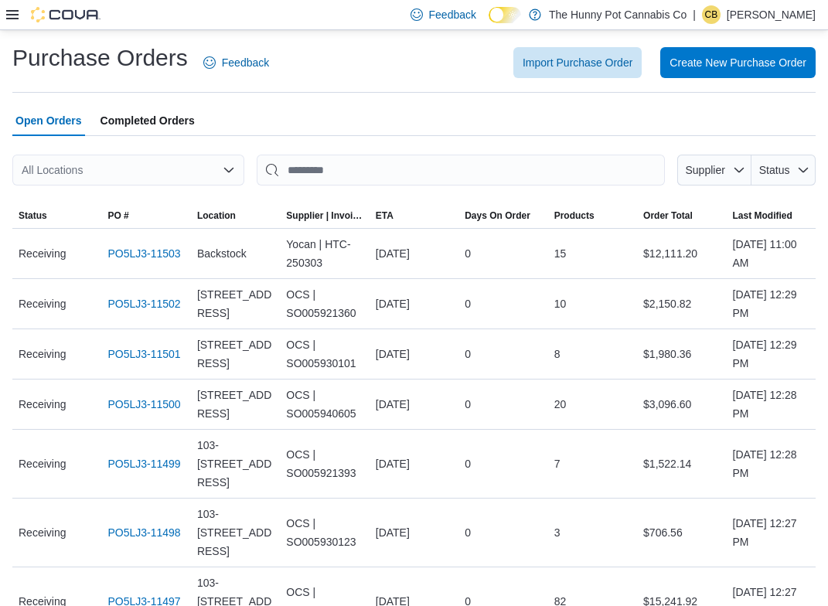
click at [302, 142] on div at bounding box center [414, 145] width 804 height 19
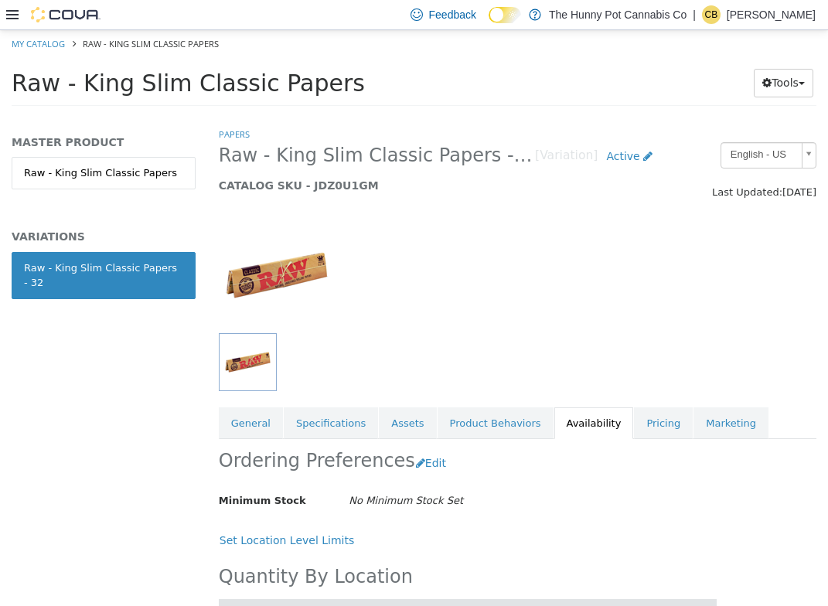
scroll to position [1043, 0]
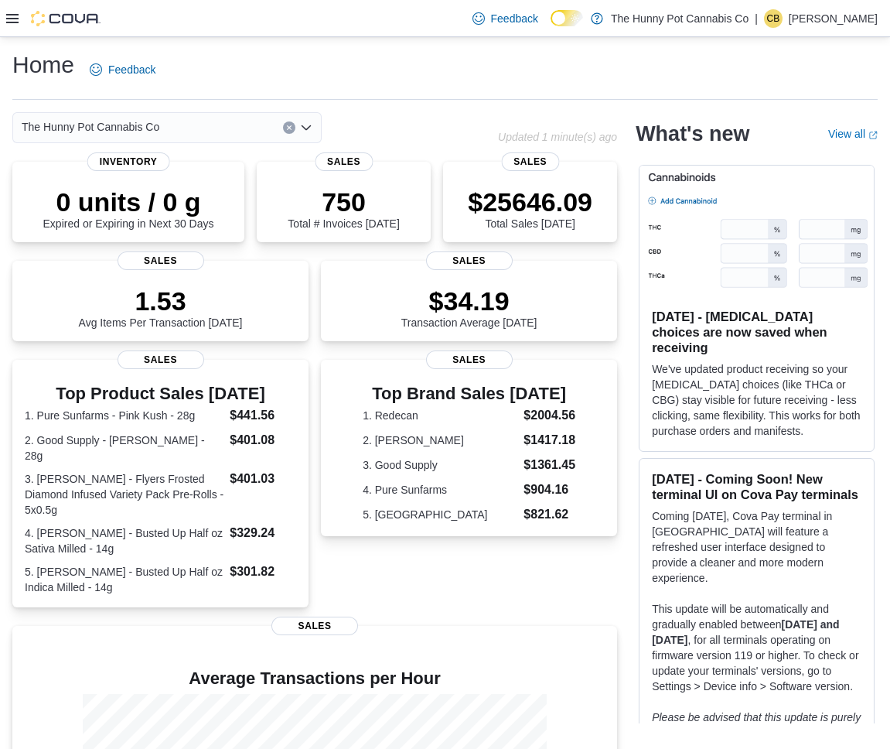
click at [6, 19] on icon at bounding box center [12, 18] width 12 height 12
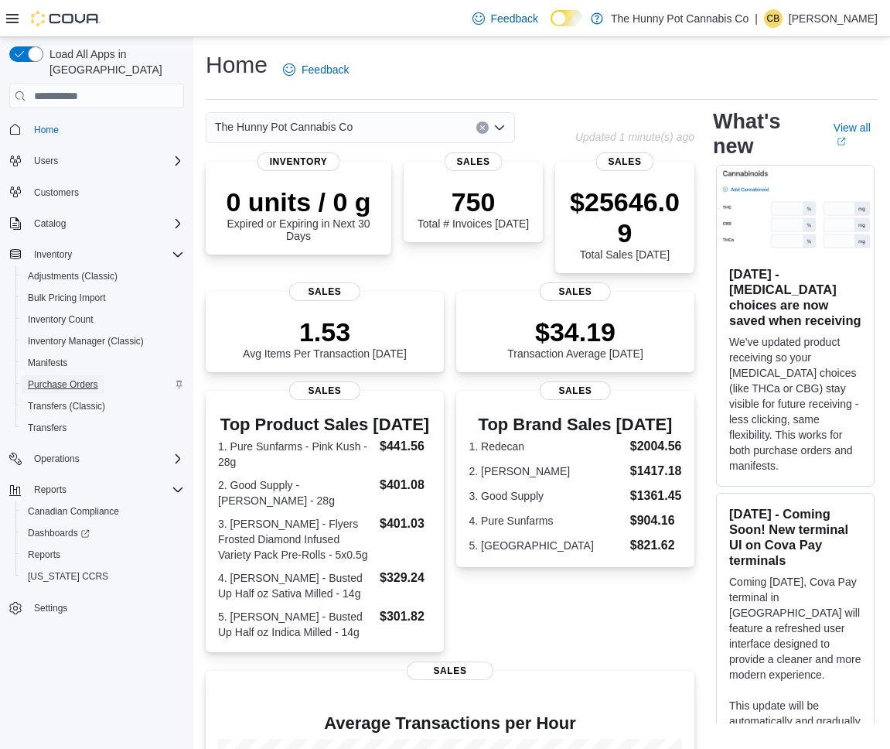
click at [90, 376] on span "Purchase Orders" at bounding box center [63, 384] width 70 height 19
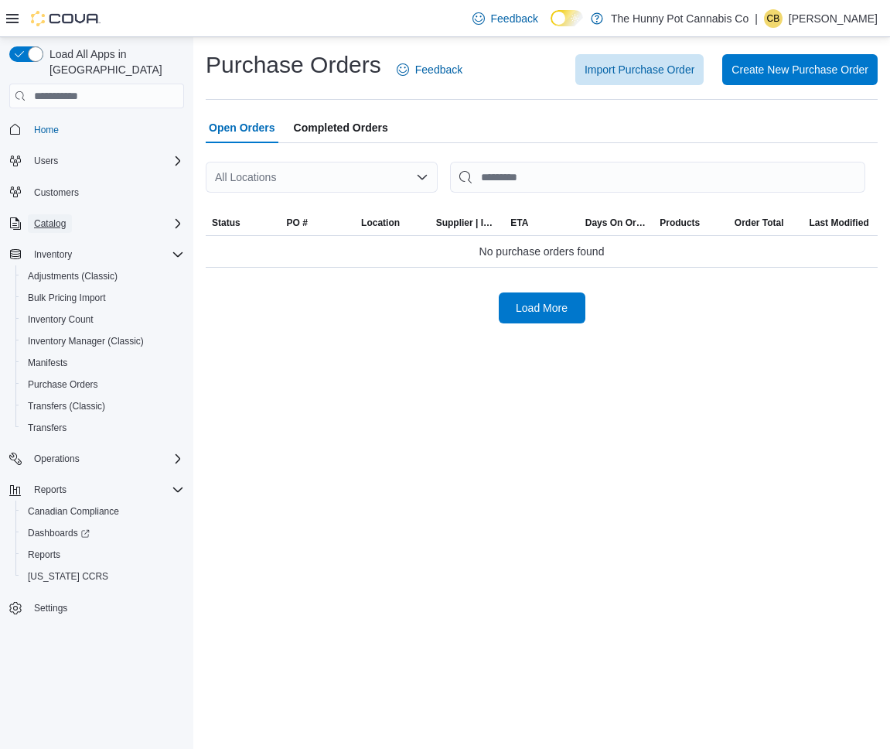
click at [51, 217] on span "Catalog" at bounding box center [50, 223] width 32 height 12
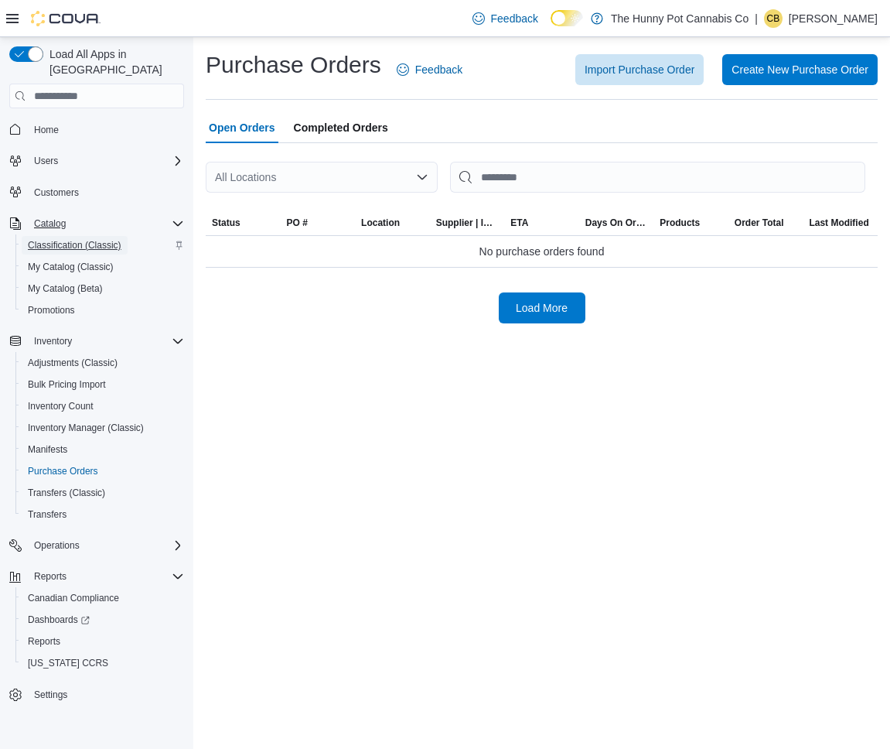
click at [92, 239] on span "Classification (Classic)" at bounding box center [75, 245] width 94 height 12
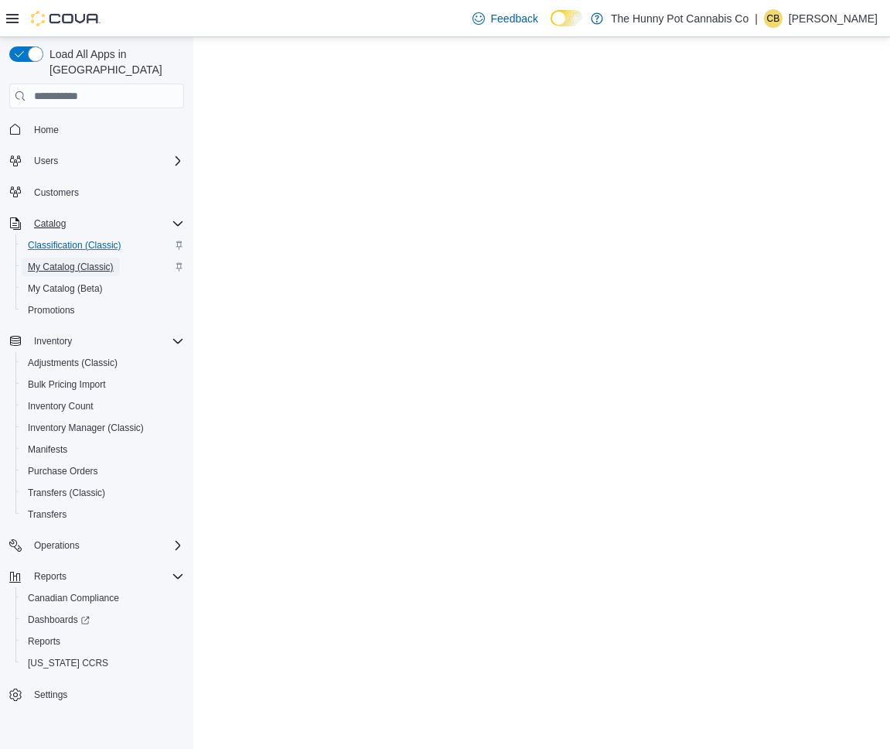
click at [87, 261] on span "My Catalog (Classic)" at bounding box center [71, 267] width 86 height 12
drag, startPoint x: 12, startPoint y: 26, endPoint x: 175, endPoint y: 65, distance: 167.9
click at [12, 26] on div at bounding box center [53, 18] width 94 height 15
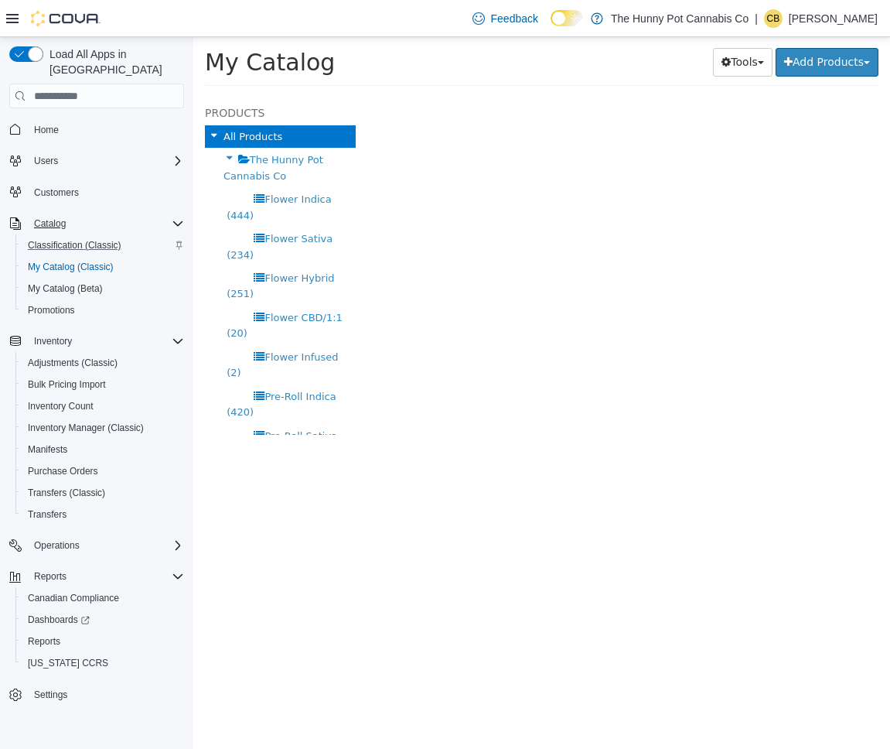
click at [19, 26] on div at bounding box center [53, 18] width 94 height 36
select select "**********"
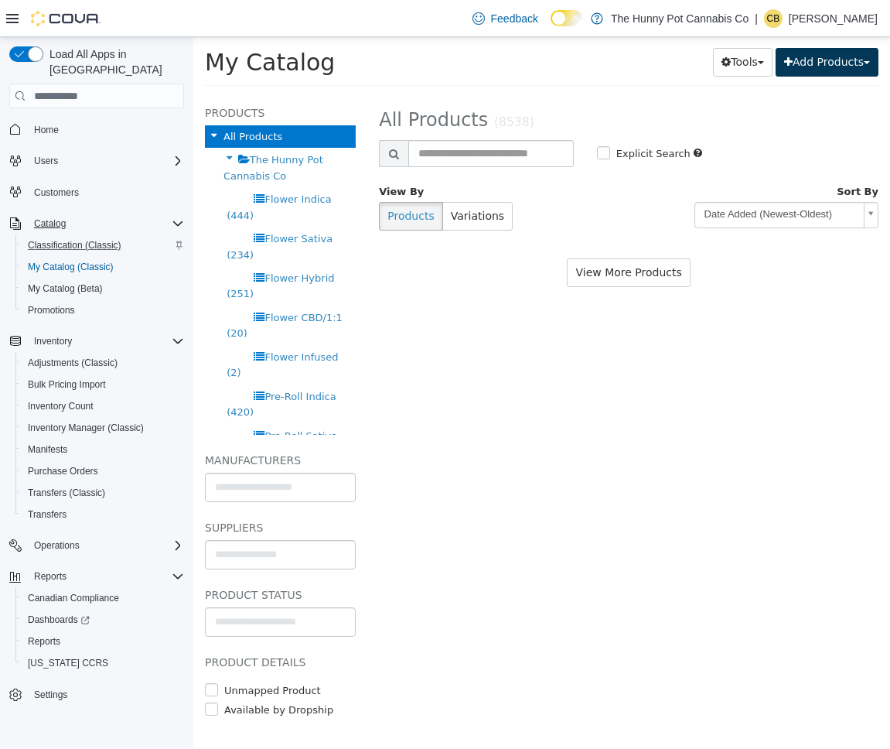
drag, startPoint x: 812, startPoint y: 63, endPoint x: 809, endPoint y: 76, distance: 13.5
click at [812, 63] on button "Add Products" at bounding box center [827, 62] width 103 height 29
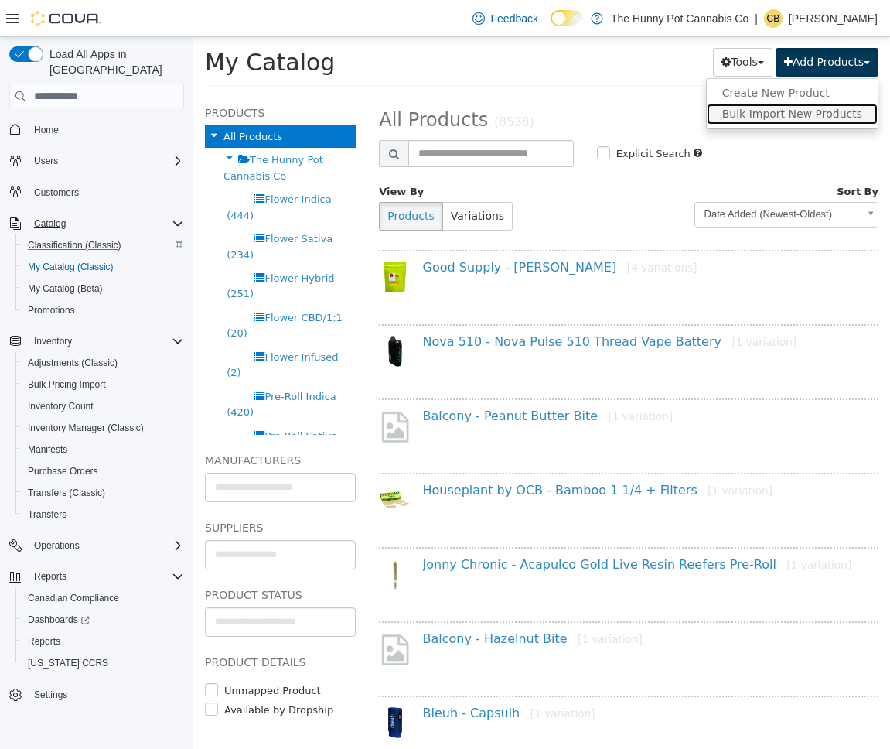
click at [793, 114] on link "Bulk Import New Products" at bounding box center [792, 114] width 171 height 21
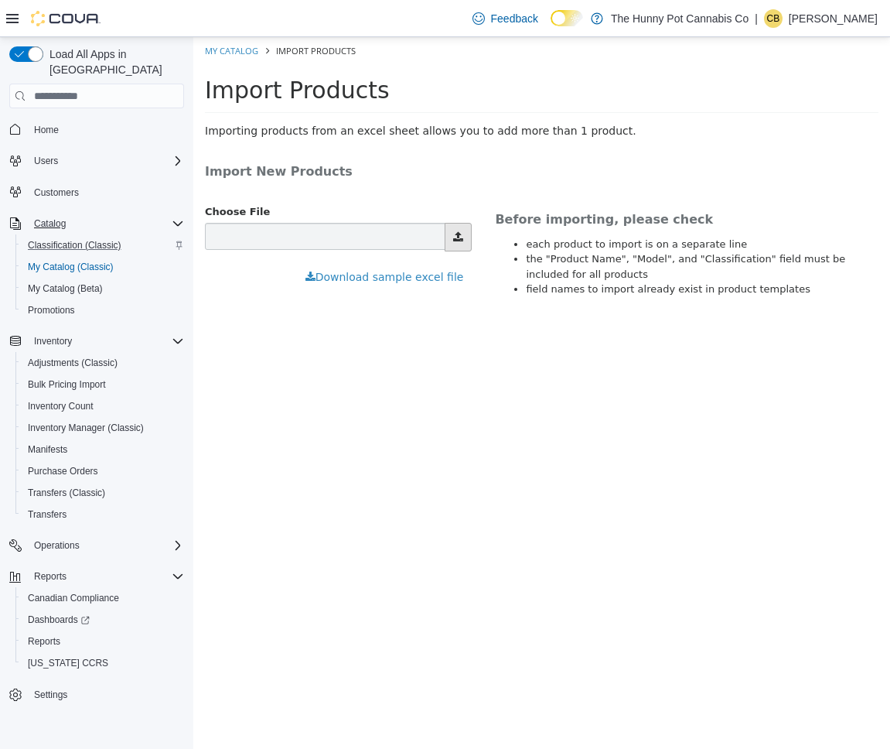
click at [382, 278] on button "Download sample excel file" at bounding box center [385, 277] width 176 height 29
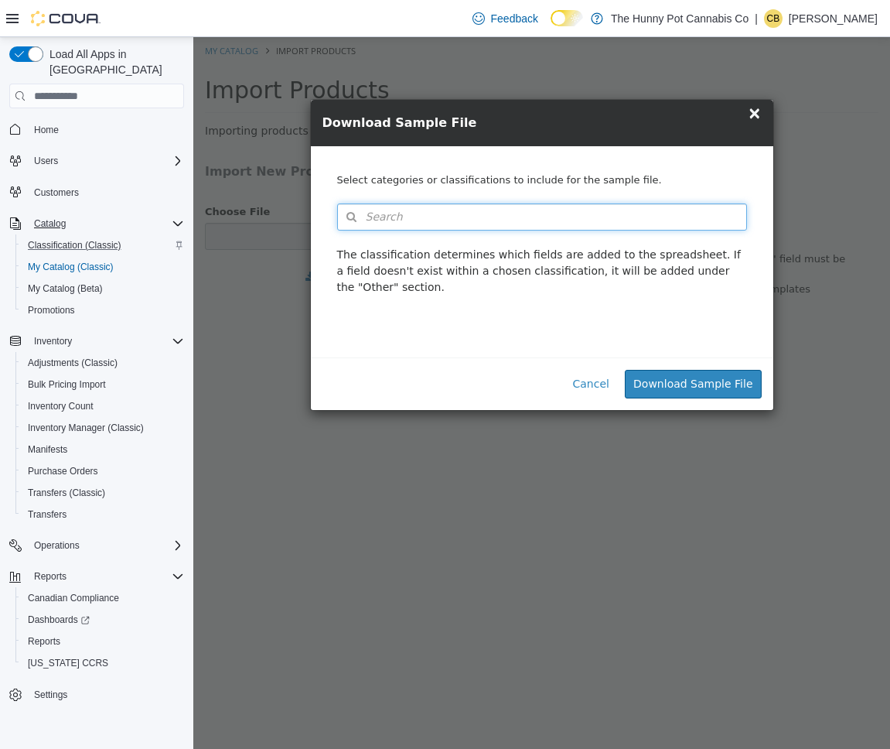
click at [547, 220] on button "Search" at bounding box center [542, 216] width 410 height 27
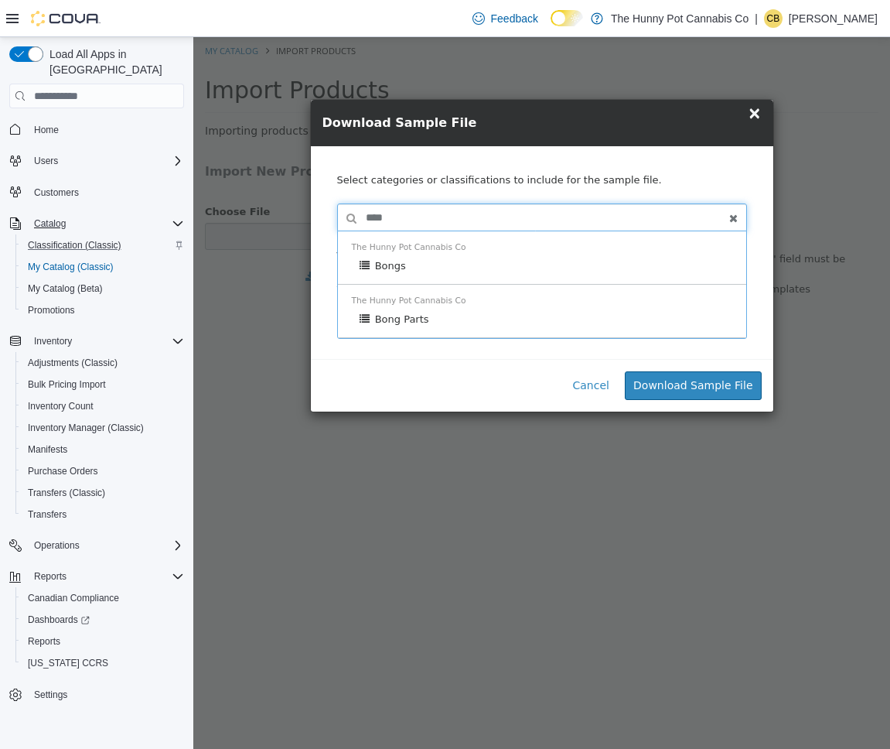
type input "****"
click at [527, 262] on div "Bongs" at bounding box center [546, 265] width 373 height 15
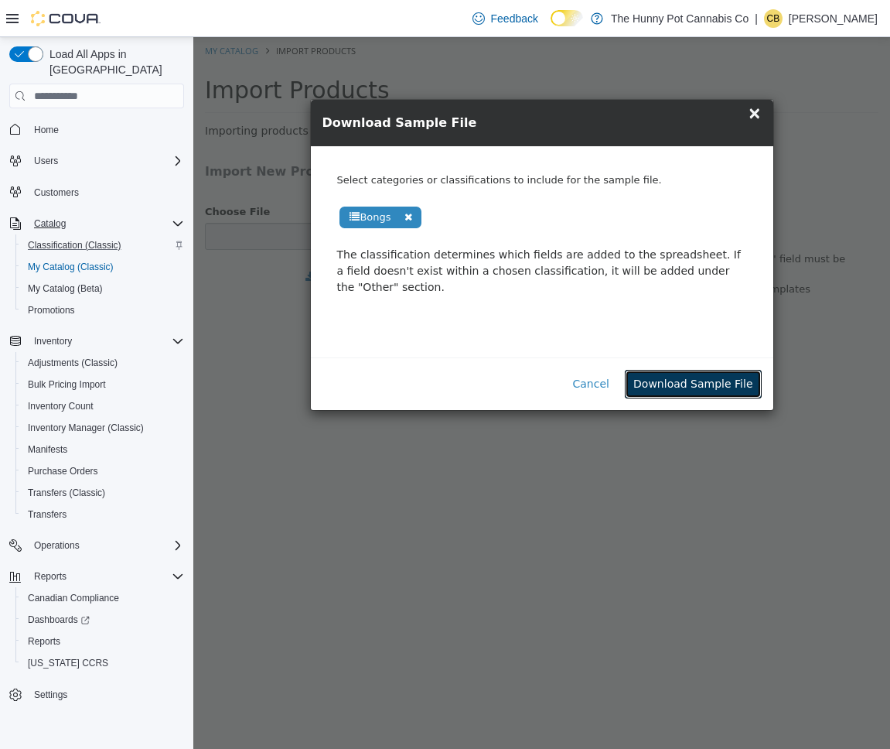
drag, startPoint x: 718, startPoint y: 392, endPoint x: 708, endPoint y: 387, distance: 12.1
click at [716, 391] on button "Download Sample File" at bounding box center [693, 384] width 136 height 29
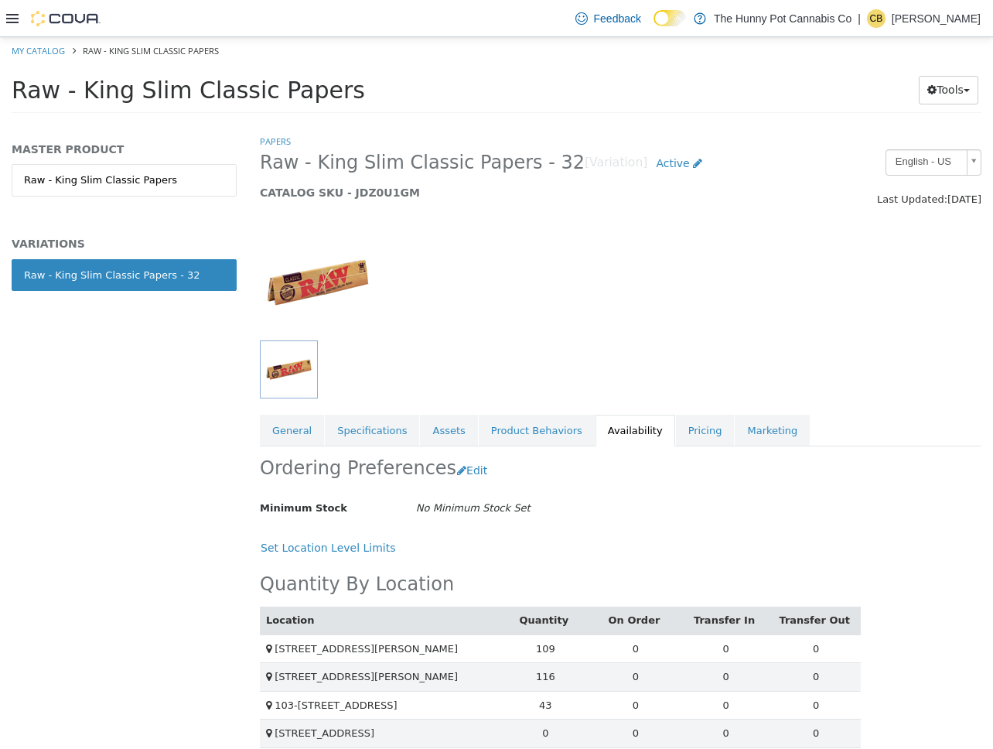
scroll to position [1043, 0]
